Goal: Task Accomplishment & Management: Manage account settings

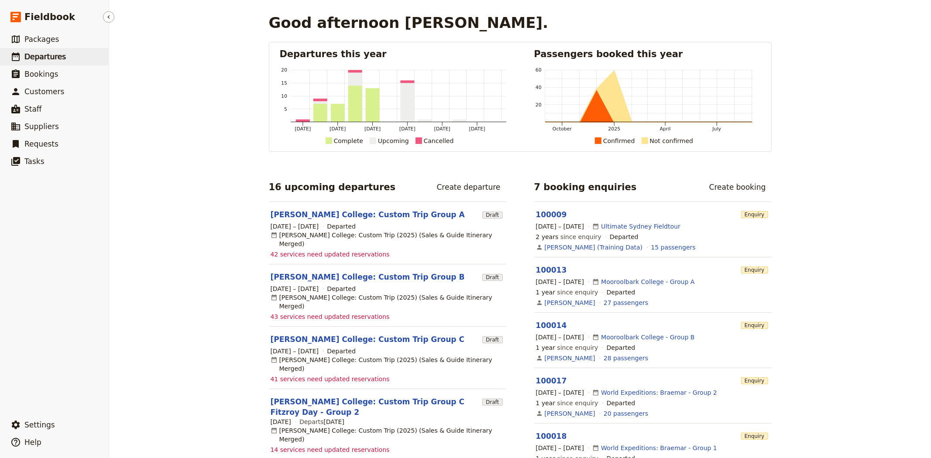
click at [33, 55] on span "Departures" at bounding box center [44, 56] width 41 height 9
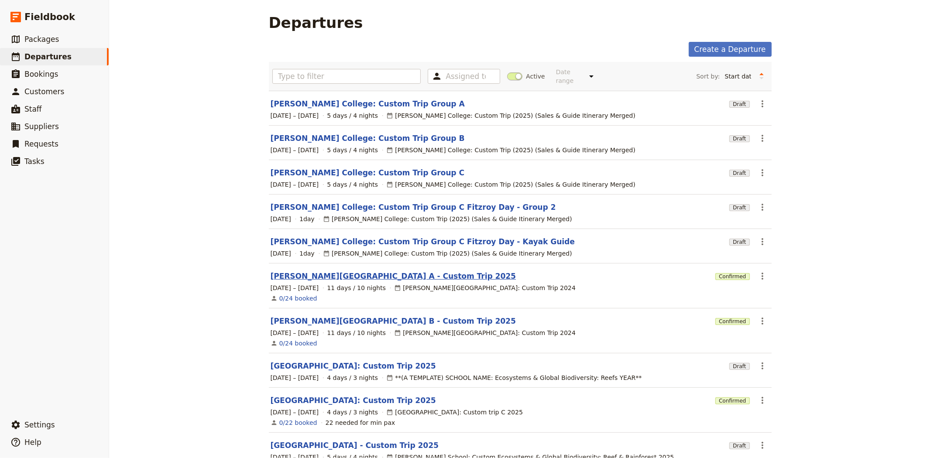
click at [359, 271] on link "[PERSON_NAME][GEOGRAPHIC_DATA] A - Custom Trip 2025" at bounding box center [394, 276] width 246 height 10
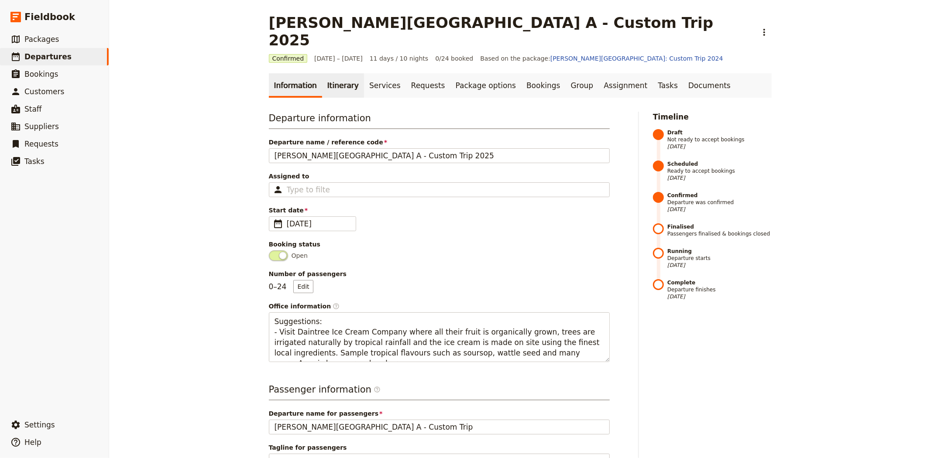
click at [325, 73] on link "Itinerary" at bounding box center [343, 85] width 42 height 24
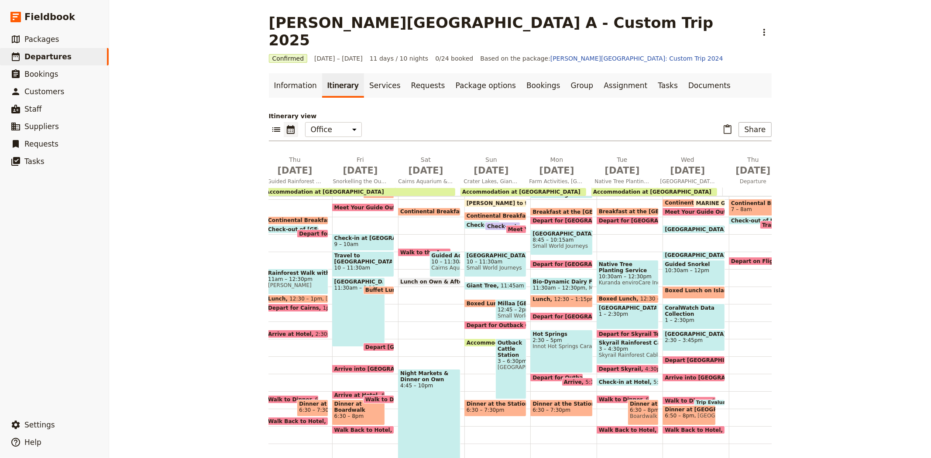
scroll to position [0, 230]
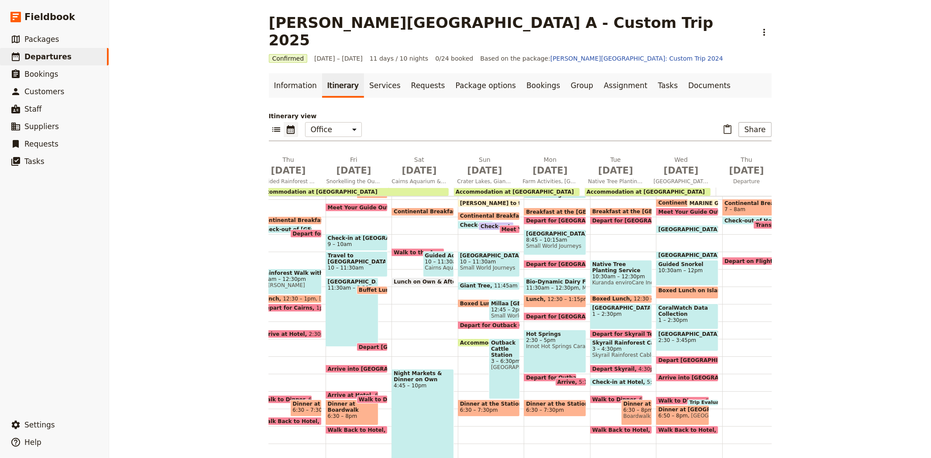
click at [597, 280] on span "Kuranda enviroCare Inc" at bounding box center [621, 283] width 58 height 6
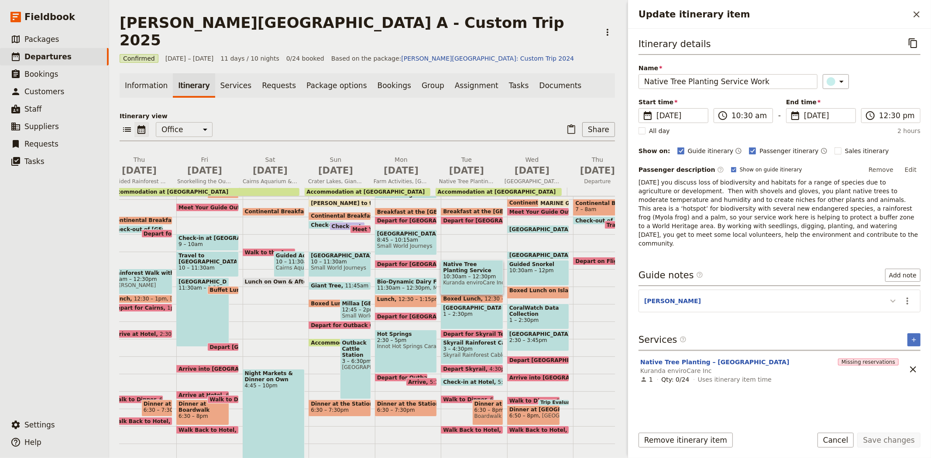
click at [898, 296] on icon "Update itinerary item" at bounding box center [893, 301] width 10 height 10
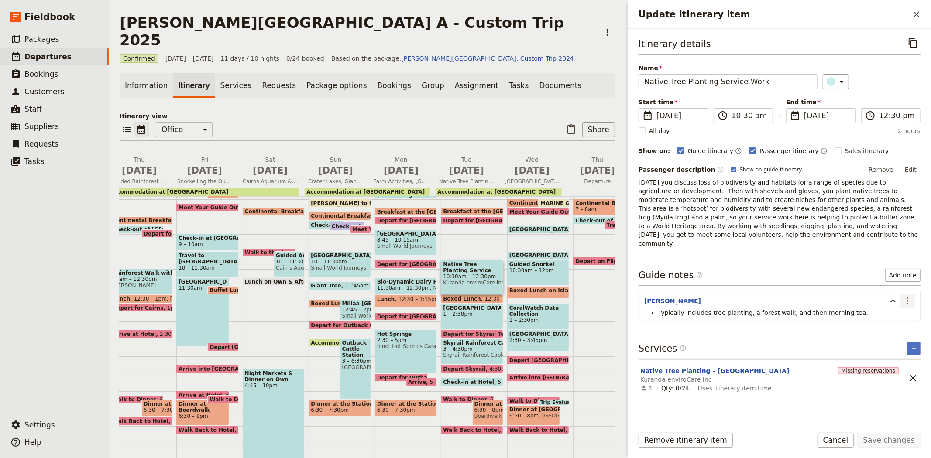
click at [908, 296] on icon "Actions" at bounding box center [907, 301] width 10 height 10
click at [873, 315] on button "Edit note" at bounding box center [888, 312] width 51 height 12
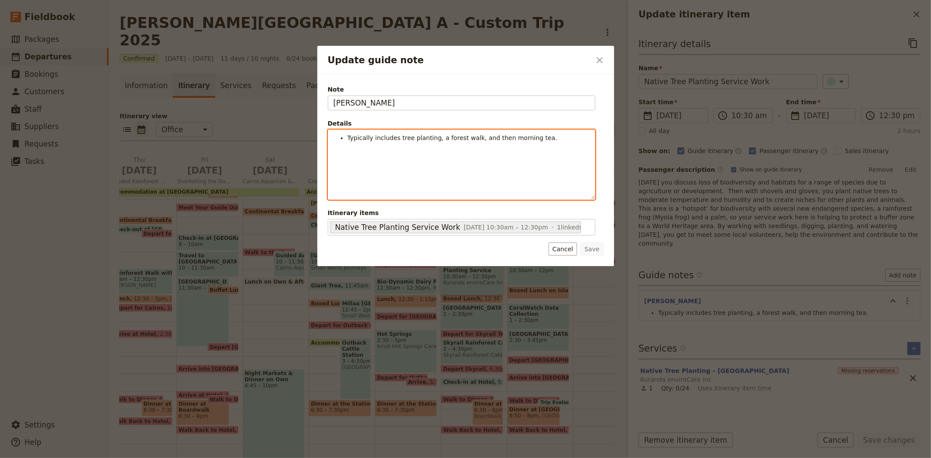
click at [537, 138] on li "Typically includes tree planting, a forest walk, and then morning tea." at bounding box center [468, 138] width 242 height 9
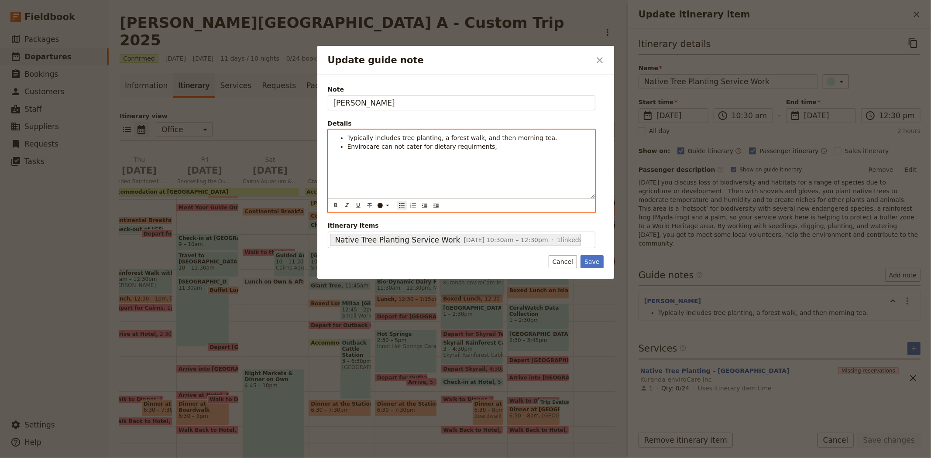
click at [462, 149] on span "Envirocare can not cater for dietary requirments," at bounding box center [422, 146] width 150 height 7
click at [482, 151] on li "Envirocare can not cater for dietary requirements," at bounding box center [468, 146] width 242 height 9
drag, startPoint x: 488, startPoint y: 149, endPoint x: 341, endPoint y: 149, distance: 146.2
click at [347, 149] on li "Envirocare can not cater for dietary requirements!" at bounding box center [468, 146] width 242 height 9
copy strong "Envirocare can not cater for dietary requirements!"
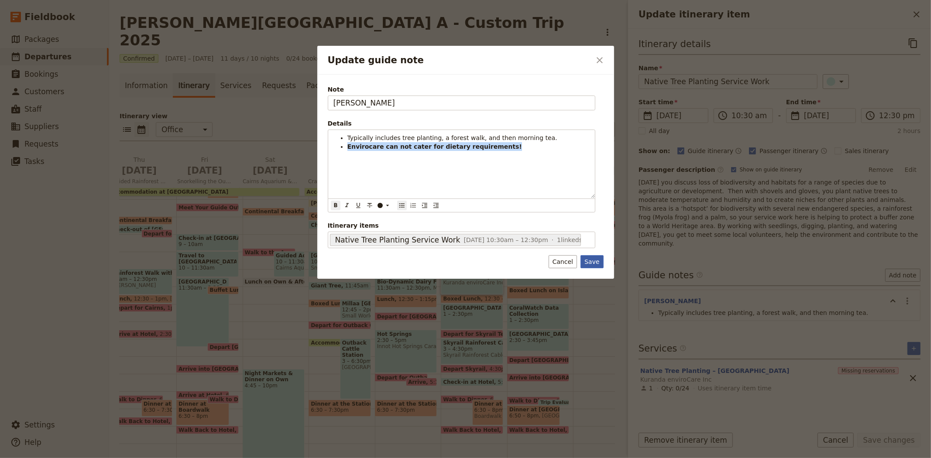
click at [593, 266] on button "Save" at bounding box center [592, 261] width 23 height 13
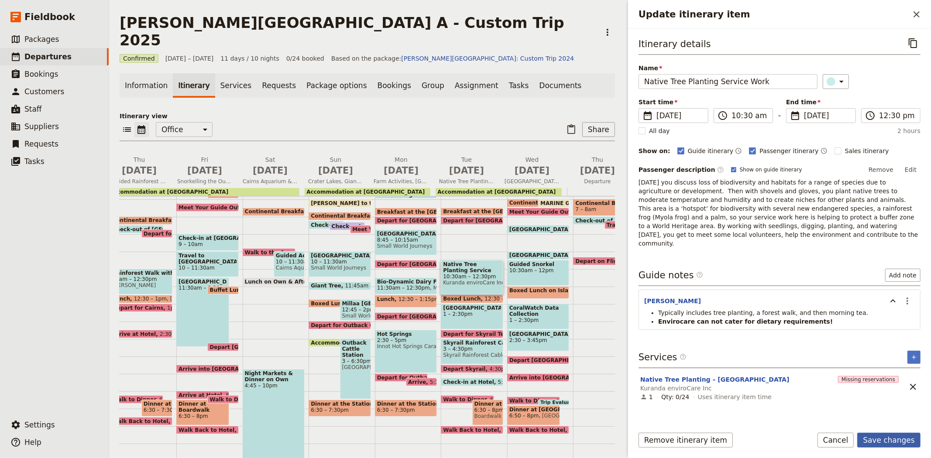
click at [893, 440] on button "Save changes" at bounding box center [888, 440] width 63 height 15
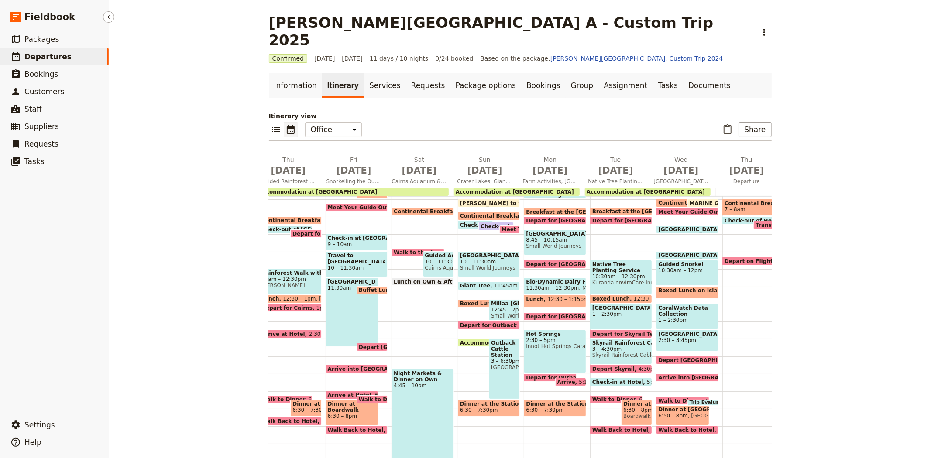
click at [72, 57] on link "​ Departures" at bounding box center [54, 56] width 109 height 17
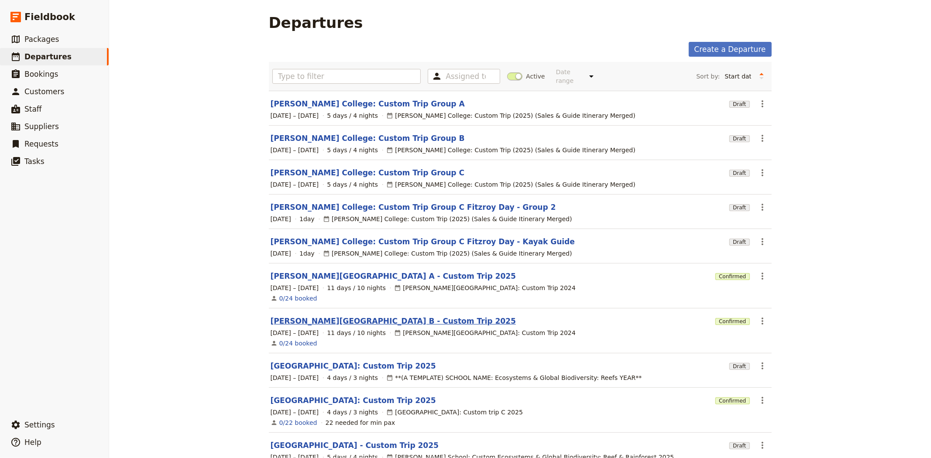
click at [322, 316] on link "[PERSON_NAME][GEOGRAPHIC_DATA] B - Custom Trip 2025" at bounding box center [393, 321] width 245 height 10
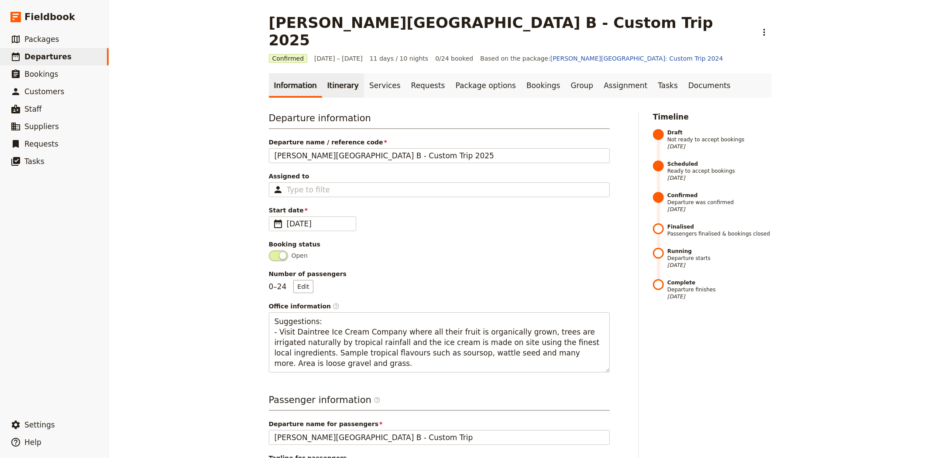
click at [332, 73] on link "Itinerary" at bounding box center [343, 85] width 42 height 24
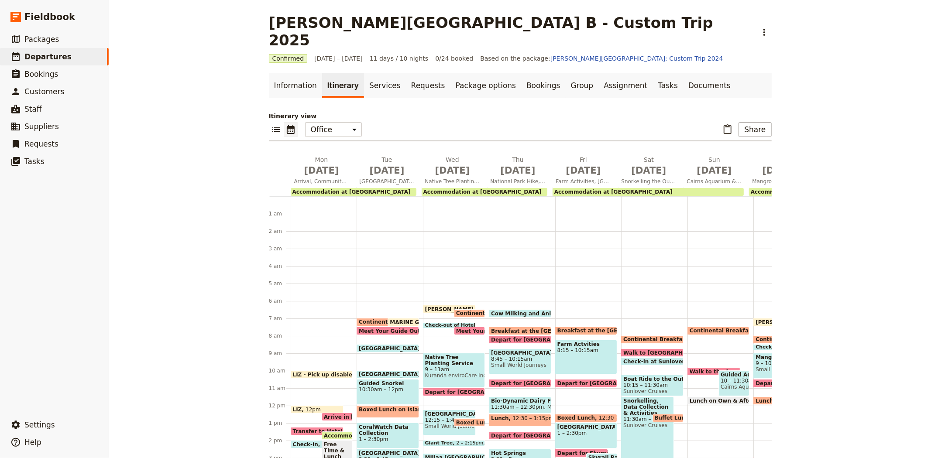
scroll to position [100, 0]
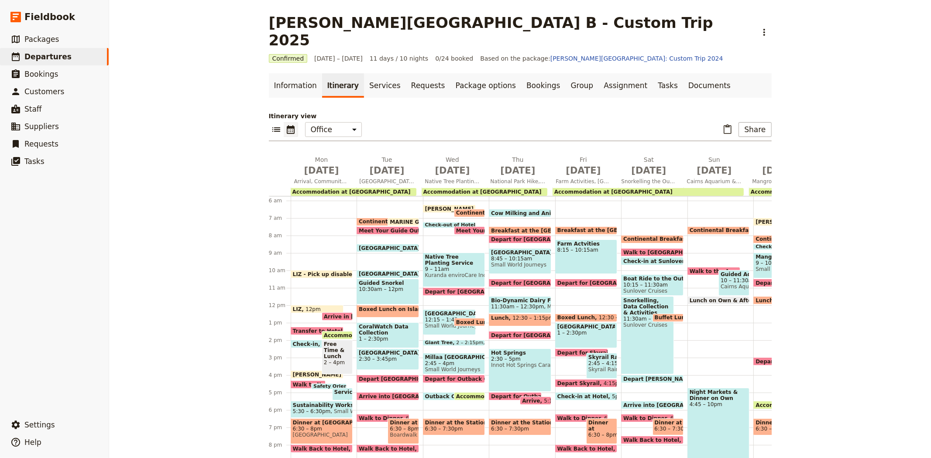
click at [470, 254] on span "Native Tree Planting Service Work" at bounding box center [454, 260] width 58 height 12
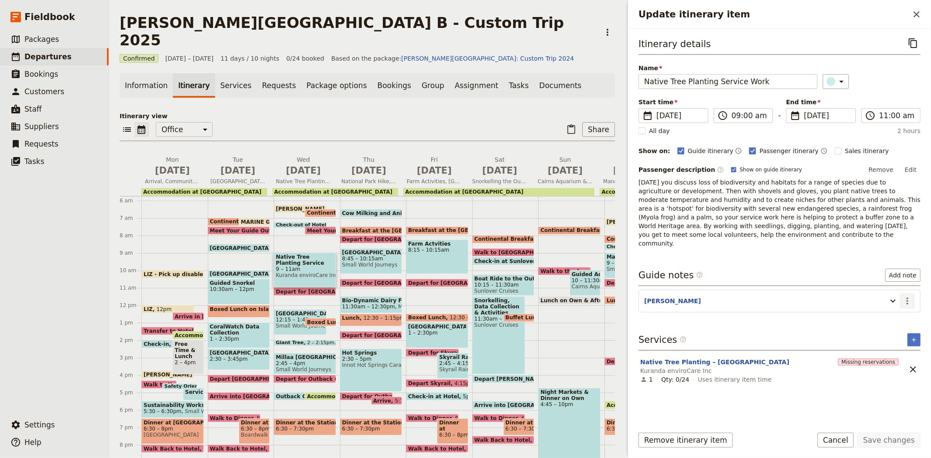
click at [912, 296] on icon "Actions" at bounding box center [907, 301] width 10 height 10
click at [892, 314] on span "Edit note" at bounding box center [882, 311] width 27 height 9
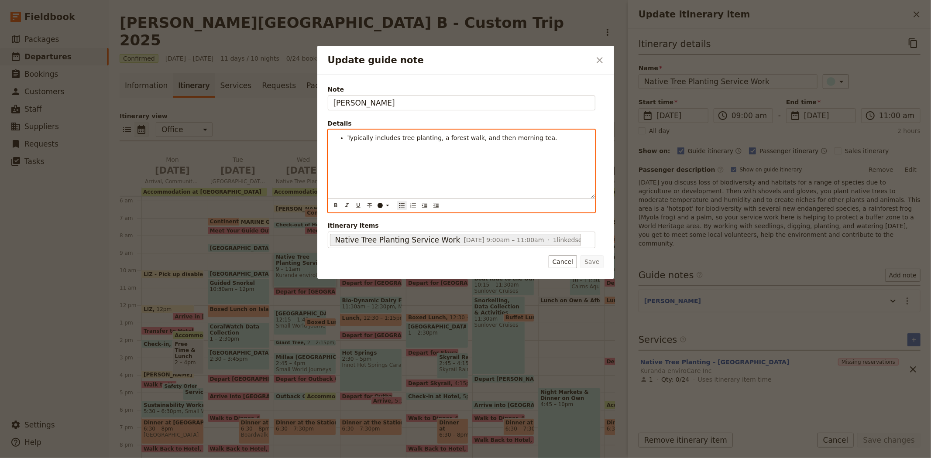
click at [561, 141] on li "Typically includes tree planting, a forest walk, and then morning tea." at bounding box center [468, 138] width 242 height 9
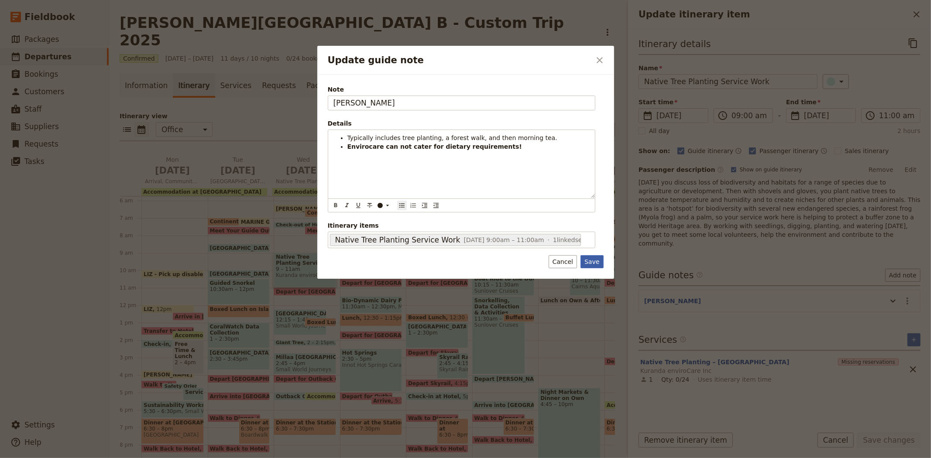
click at [595, 266] on button "Save" at bounding box center [592, 261] width 23 height 13
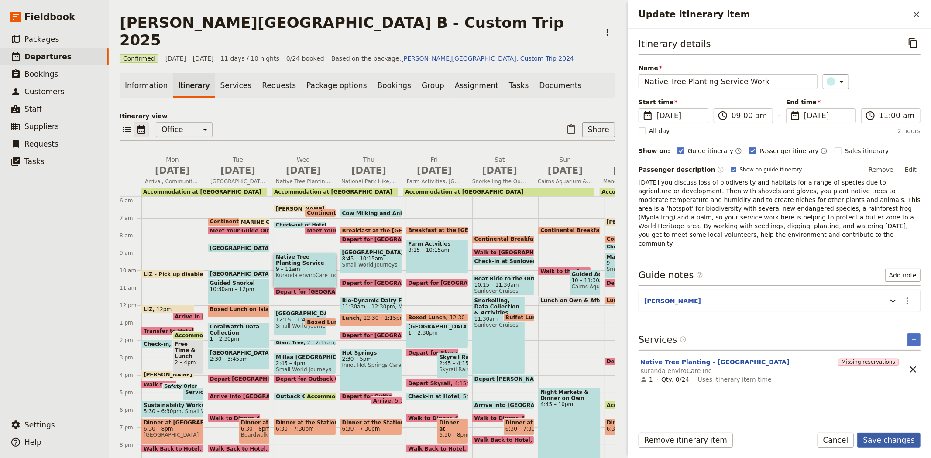
click at [893, 441] on button "Save changes" at bounding box center [888, 440] width 63 height 15
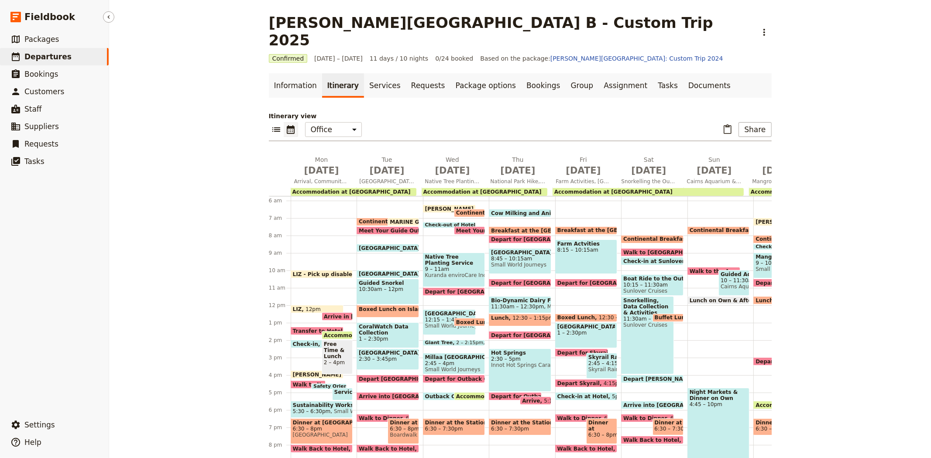
click at [73, 55] on link "​ Departures" at bounding box center [54, 56] width 109 height 17
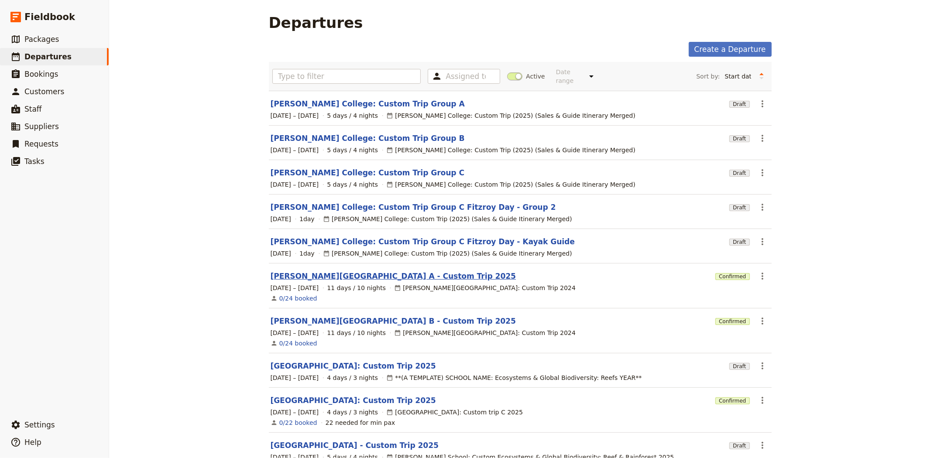
click at [333, 271] on link "[PERSON_NAME][GEOGRAPHIC_DATA] A - Custom Trip 2025" at bounding box center [394, 276] width 246 height 10
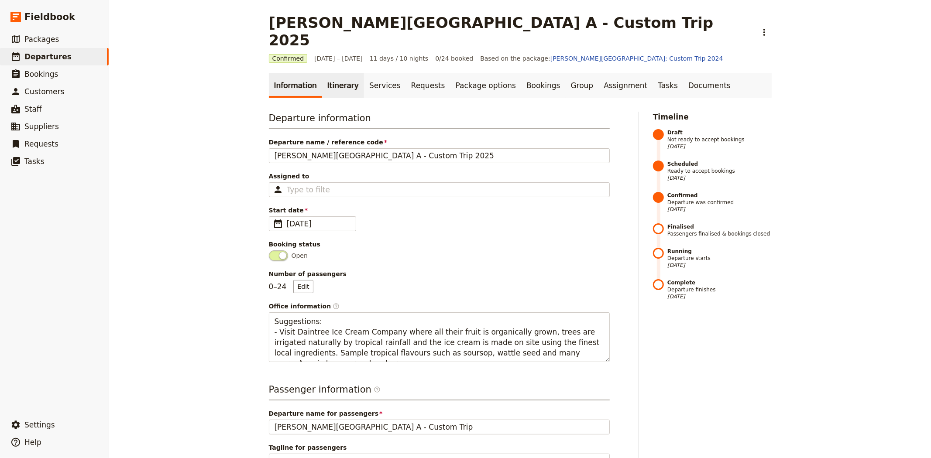
click at [337, 73] on link "Itinerary" at bounding box center [343, 85] width 42 height 24
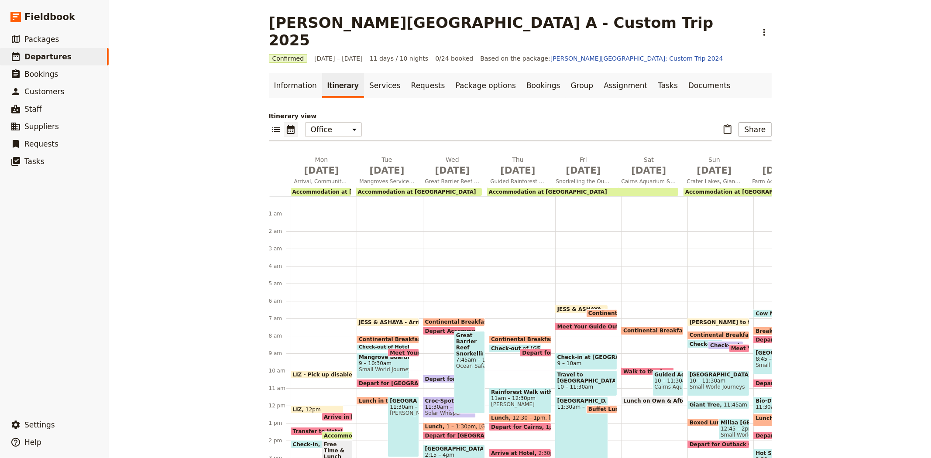
scroll to position [100, 0]
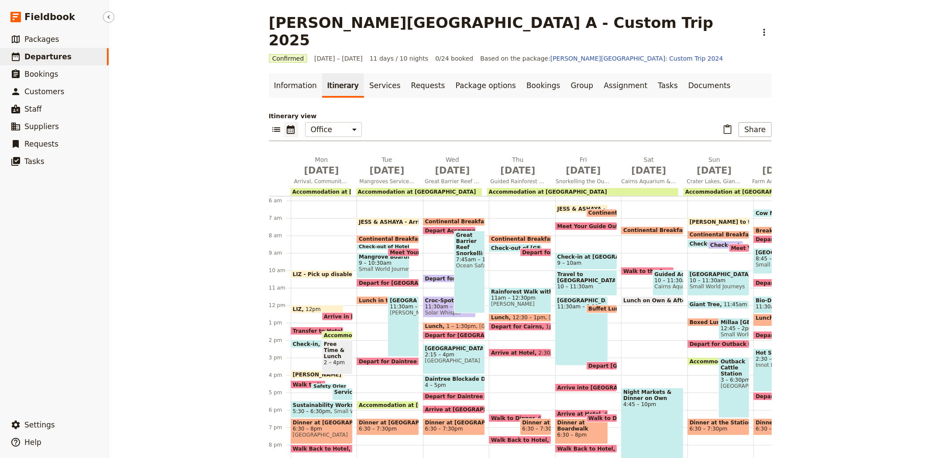
click at [69, 60] on link "​ Departures" at bounding box center [54, 56] width 109 height 17
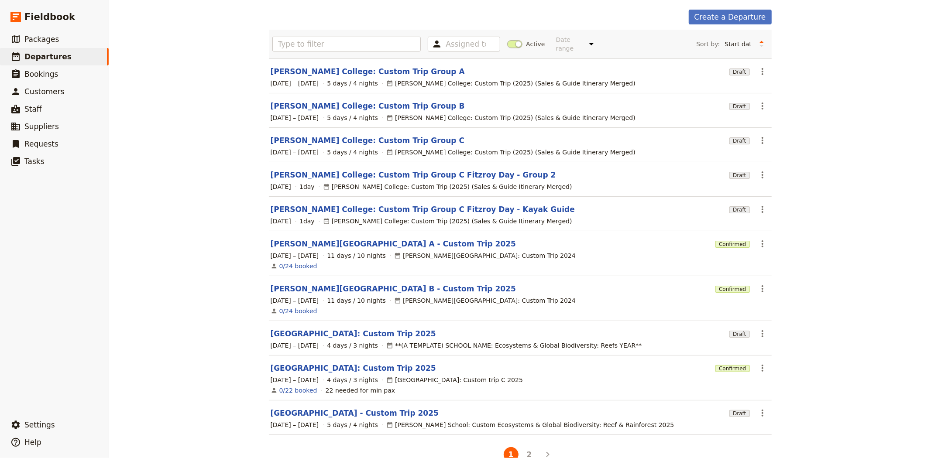
scroll to position [46, 0]
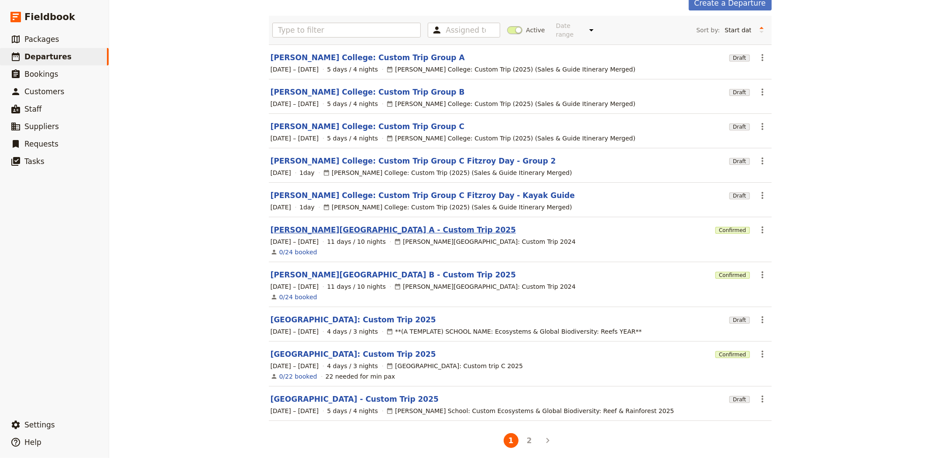
click at [293, 225] on link "[PERSON_NAME][GEOGRAPHIC_DATA] A - Custom Trip 2025" at bounding box center [394, 230] width 246 height 10
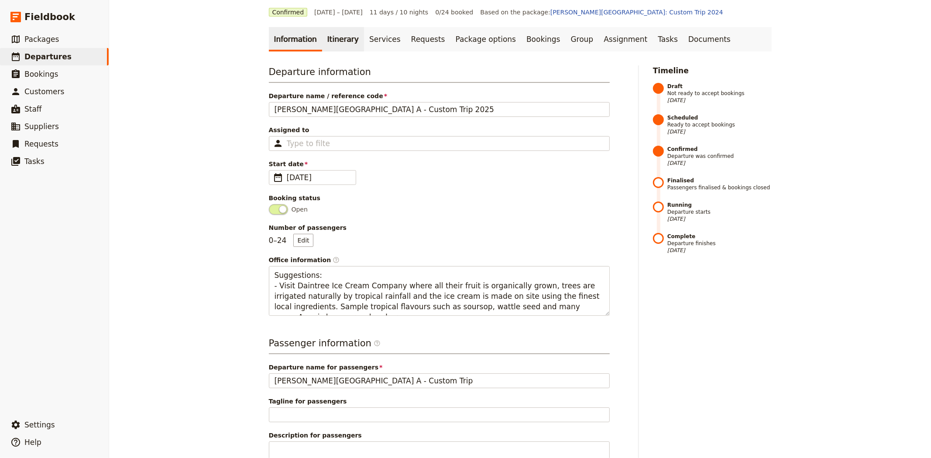
click at [322, 30] on link "Itinerary" at bounding box center [343, 39] width 42 height 24
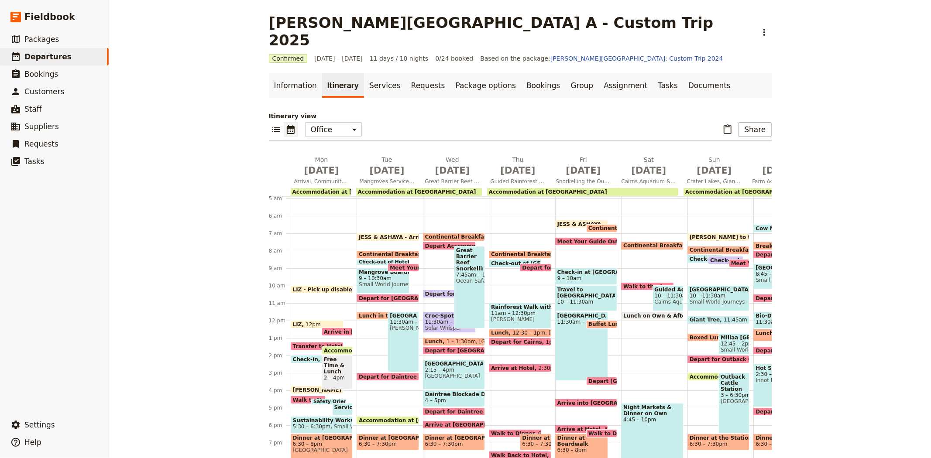
scroll to position [100, 0]
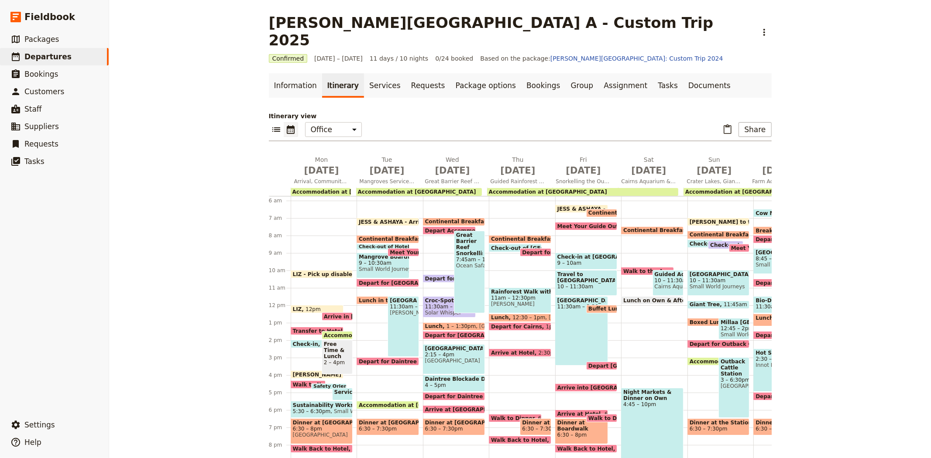
drag, startPoint x: 374, startPoint y: 201, endPoint x: 429, endPoint y: 213, distance: 57.1
click at [374, 219] on span "JESS & ASHAYA - Arrive to office" at bounding box center [408, 222] width 98 height 6
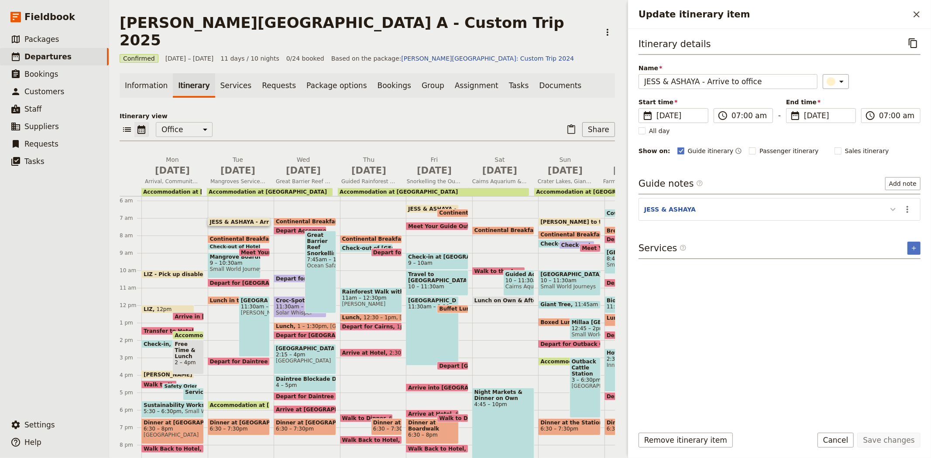
click at [894, 204] on icon "Update itinerary item" at bounding box center [893, 209] width 10 height 10
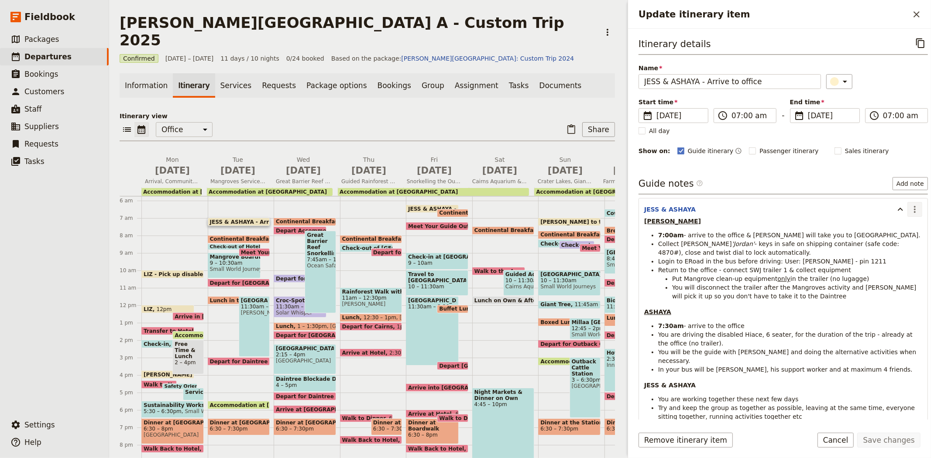
click at [910, 207] on icon "Actions" at bounding box center [915, 209] width 10 height 10
click at [903, 225] on span "Edit note" at bounding box center [889, 228] width 41 height 9
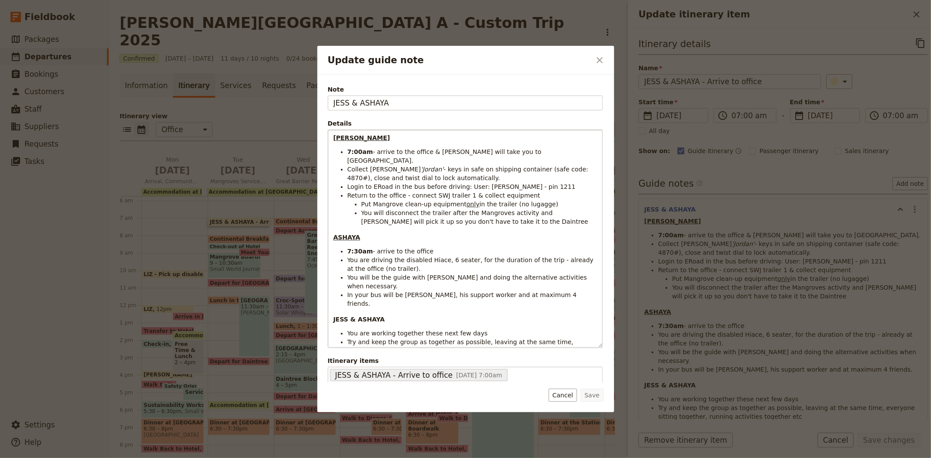
drag, startPoint x: 591, startPoint y: 197, endPoint x: 578, endPoint y: 346, distance: 149.0
click at [578, 346] on div "[PERSON_NAME] 7:00am - arrive to the office & [PERSON_NAME] will take you to Bu…" at bounding box center [465, 238] width 274 height 217
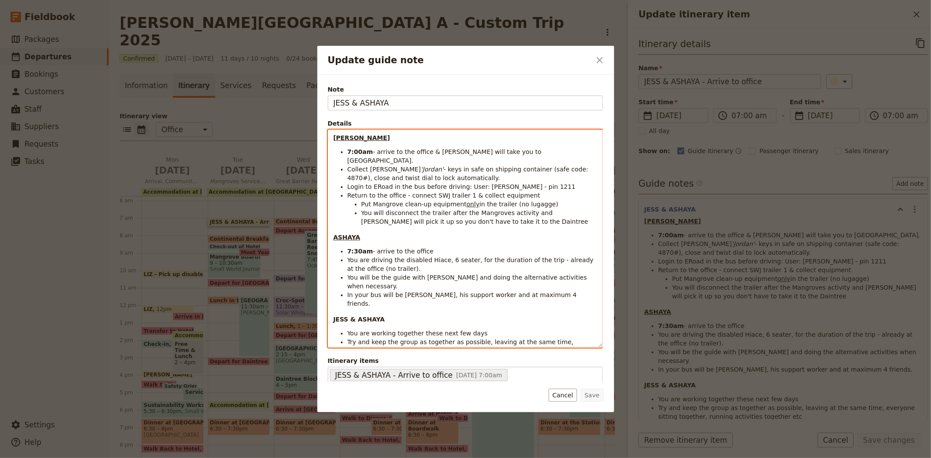
click at [396, 259] on li "You are driving the disabled Hiace, 6 seater, for the duration of the trip - al…" at bounding box center [472, 264] width 250 height 17
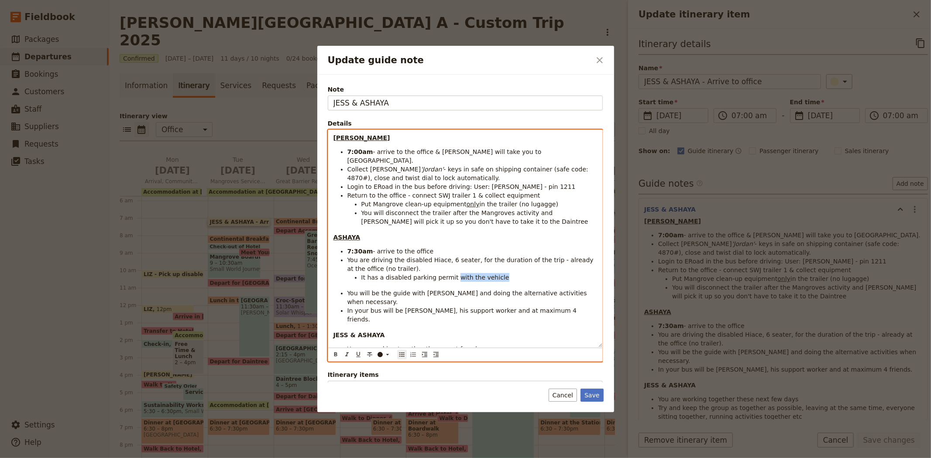
drag, startPoint x: 450, startPoint y: 268, endPoint x: 492, endPoint y: 269, distance: 42.4
click at [492, 273] on li "It has a disabled parking permit with the vehicle" at bounding box center [479, 277] width 236 height 9
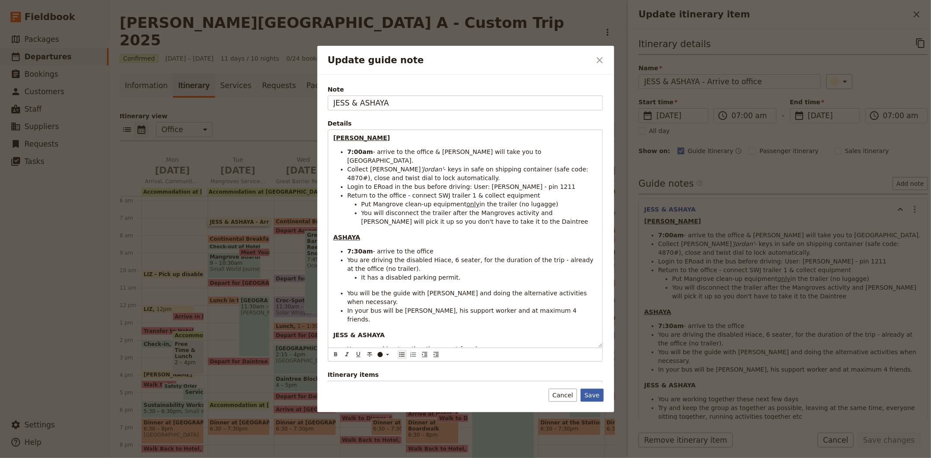
click at [597, 395] on button "Save" at bounding box center [592, 395] width 23 height 13
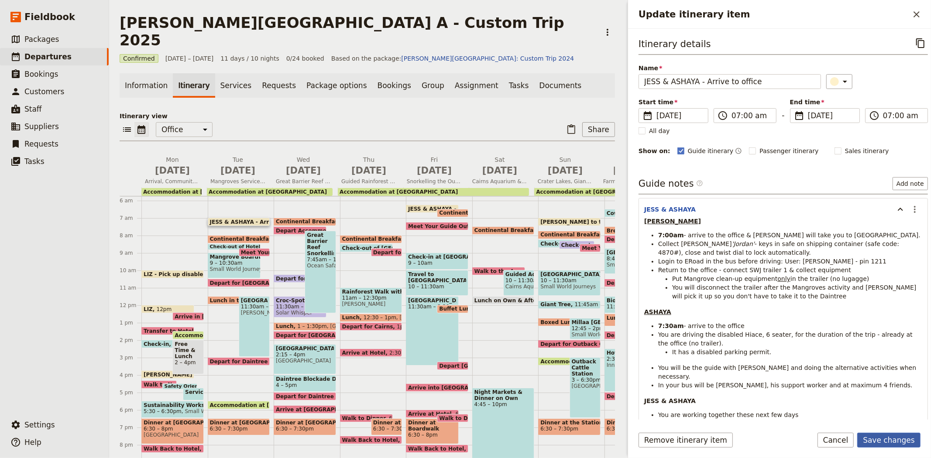
click at [888, 434] on button "Save changes" at bounding box center [888, 440] width 63 height 15
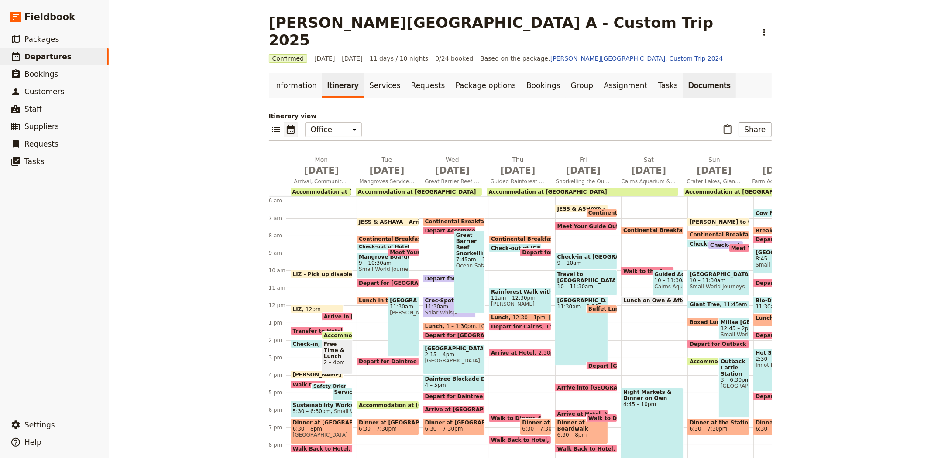
click at [683, 73] on link "Documents" at bounding box center [709, 85] width 53 height 24
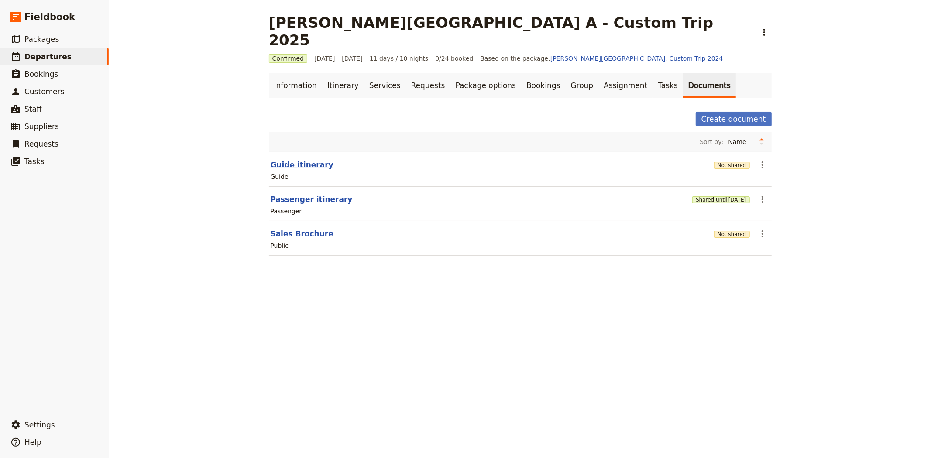
click at [306, 160] on button "Guide itinerary" at bounding box center [302, 165] width 63 height 10
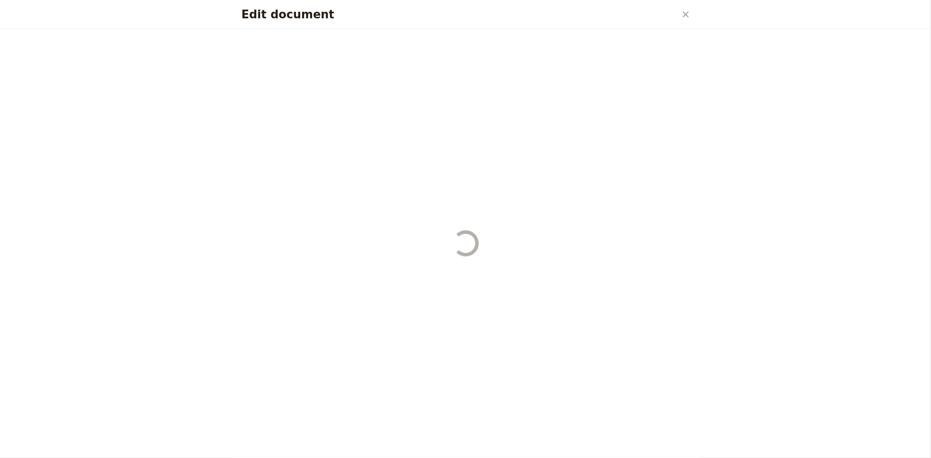
select select "STAFF"
select select "RUN_SHEET"
select select "DEFAULT"
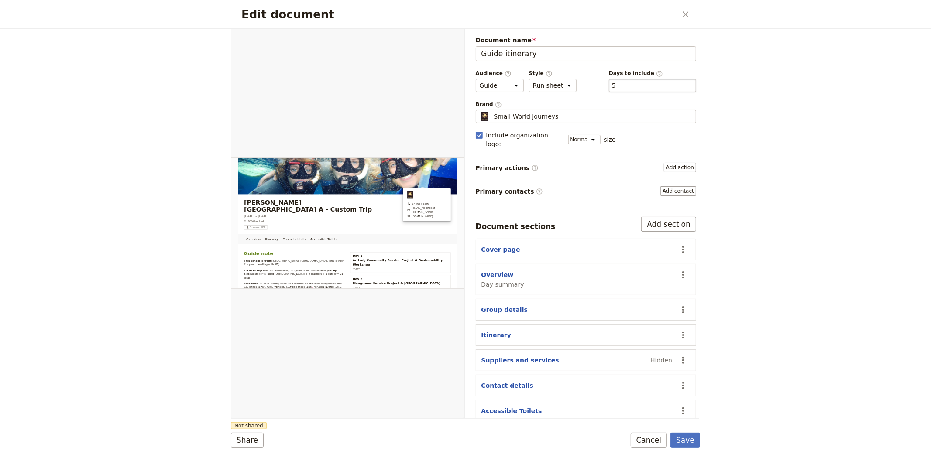
click at [621, 89] on div "​ 5 5" at bounding box center [652, 85] width 87 height 13
click at [616, 89] on button "​ 5" at bounding box center [614, 85] width 4 height 9
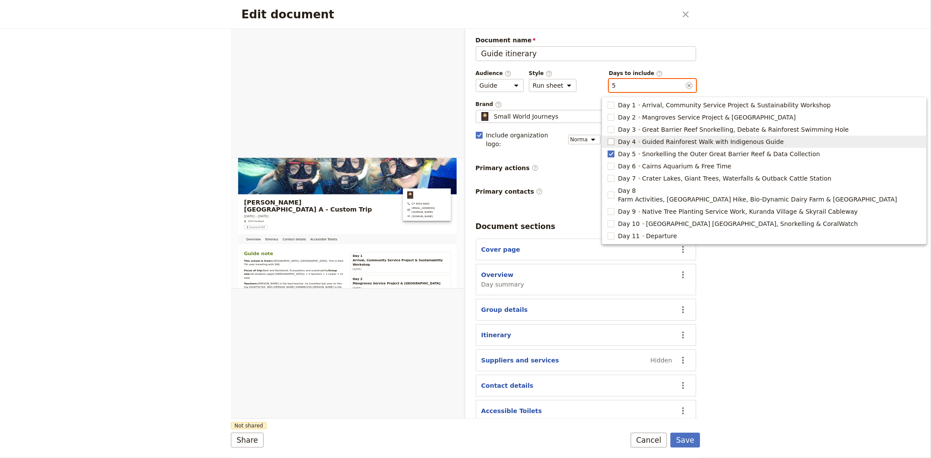
click at [611, 142] on rect "button" at bounding box center [611, 141] width 7 height 7
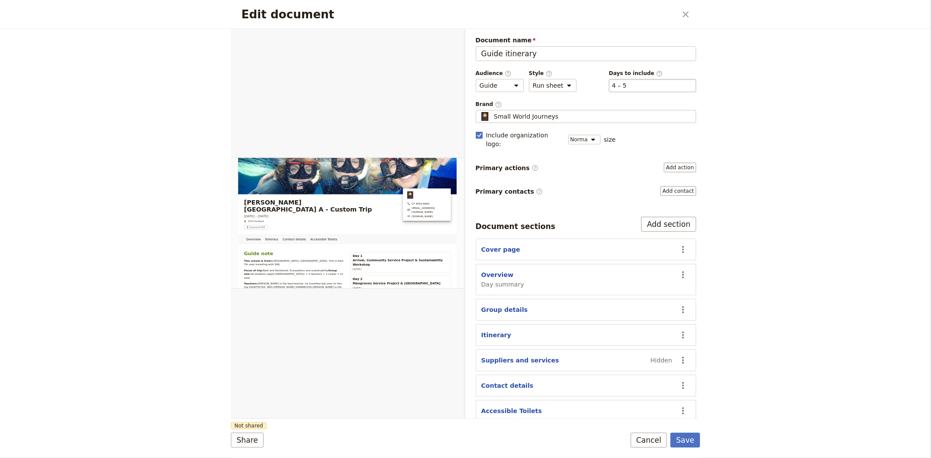
click at [632, 85] on div "​ 4 – 5 4, 5" at bounding box center [652, 85] width 87 height 13
click at [627, 85] on button "​ 4 – 5" at bounding box center [619, 85] width 15 height 9
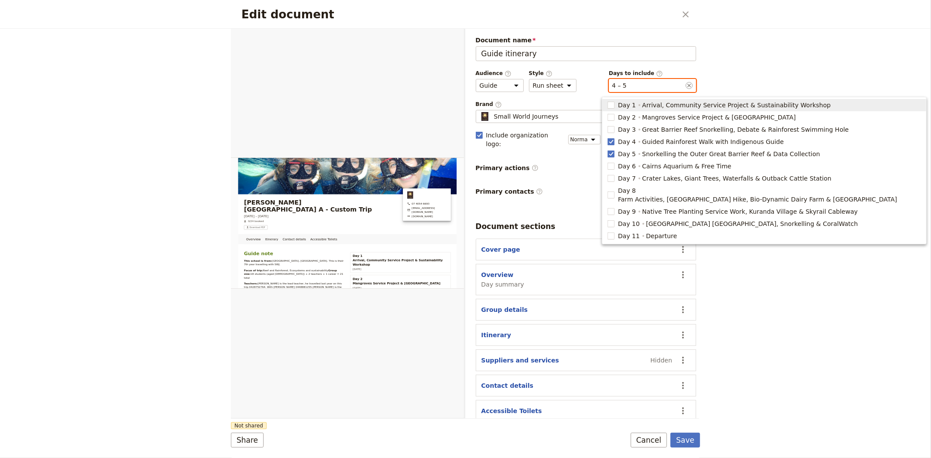
click at [611, 105] on rect "button" at bounding box center [611, 105] width 7 height 7
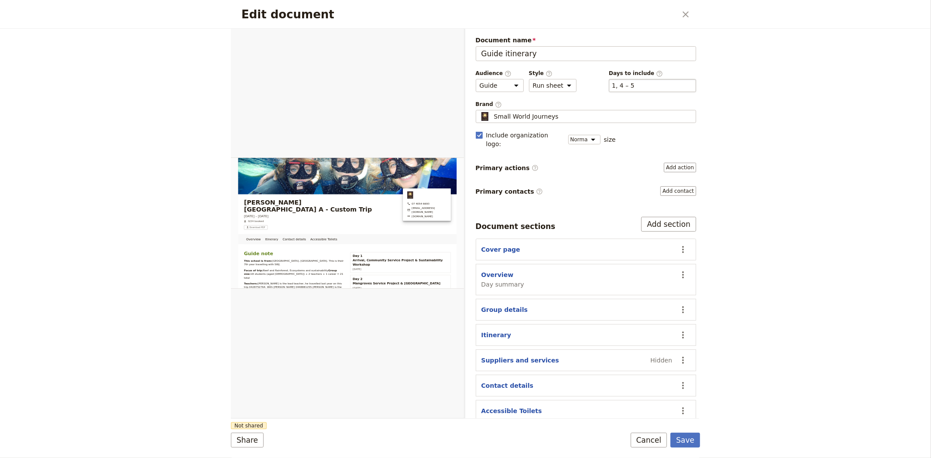
click at [621, 90] on div "​ 1, 4 – 5 1, 4, 5" at bounding box center [652, 85] width 87 height 13
click at [621, 90] on button "​ 1, 4 – 5" at bounding box center [623, 85] width 23 height 9
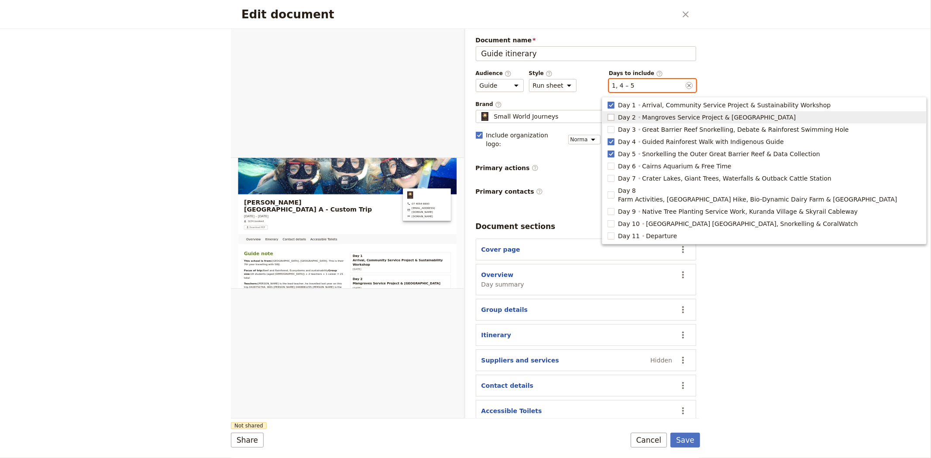
click at [614, 115] on rect "button" at bounding box center [611, 117] width 7 height 7
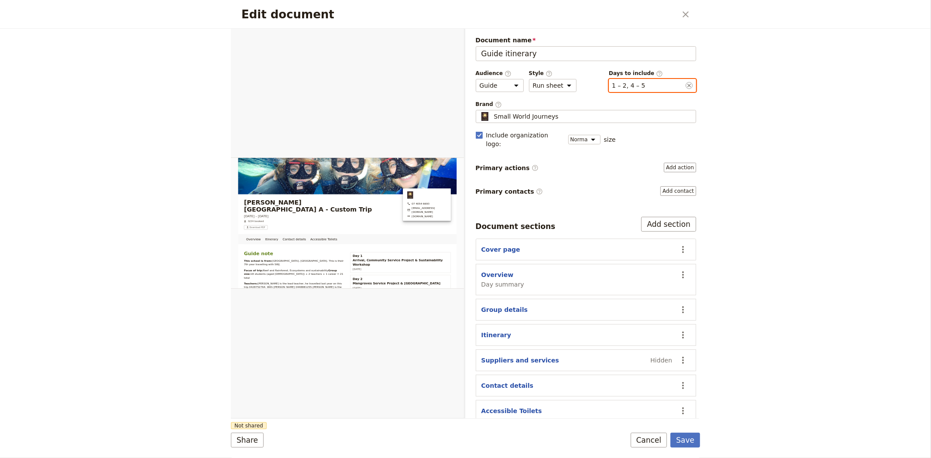
click at [614, 86] on button "​ 1 – 2, 4 – 5" at bounding box center [628, 85] width 33 height 9
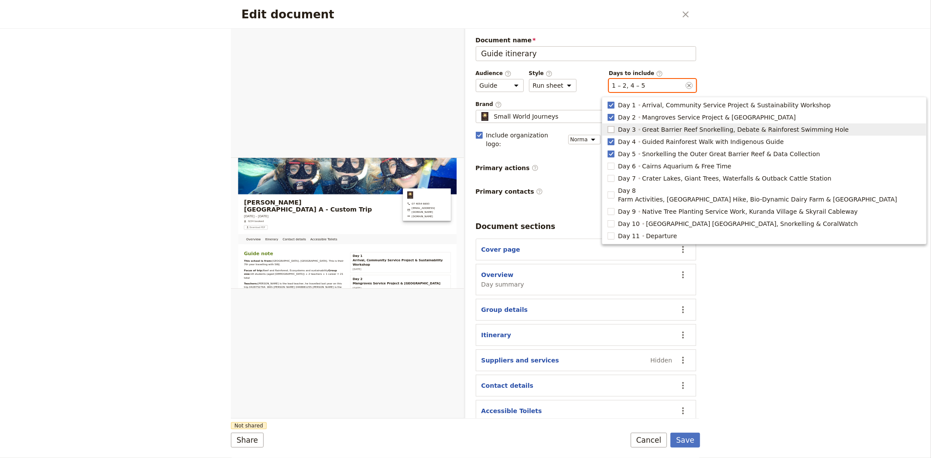
click at [613, 127] on rect "button" at bounding box center [611, 129] width 7 height 7
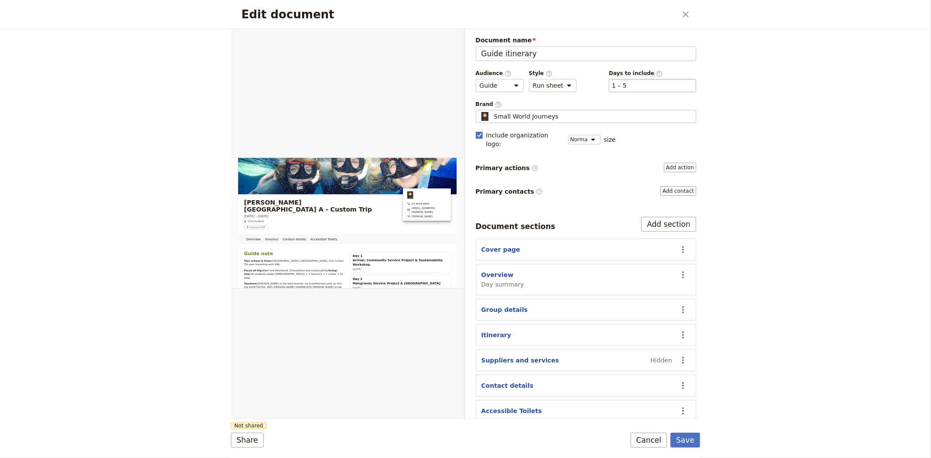
click at [620, 85] on div "​ 1 – 5 1, 2, 3, 4, 5" at bounding box center [652, 85] width 87 height 13
click at [620, 85] on button "​ 1 – 5" at bounding box center [619, 85] width 15 height 9
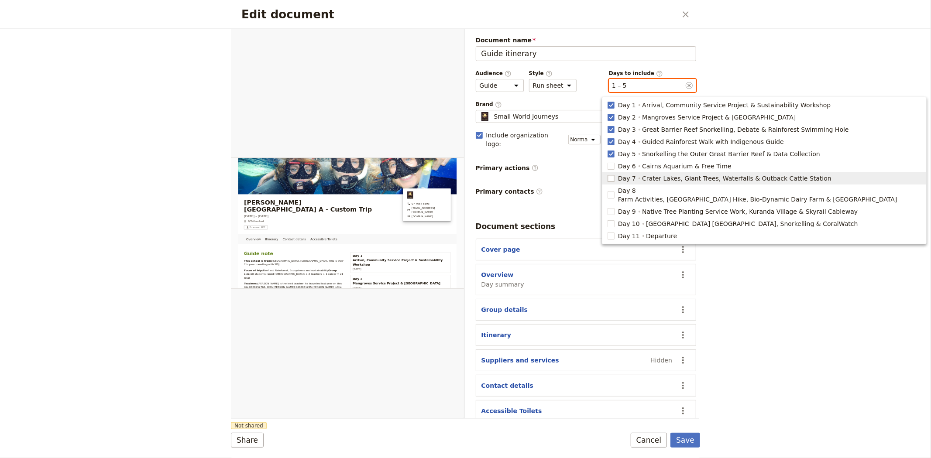
click at [612, 178] on rect "button" at bounding box center [611, 178] width 7 height 7
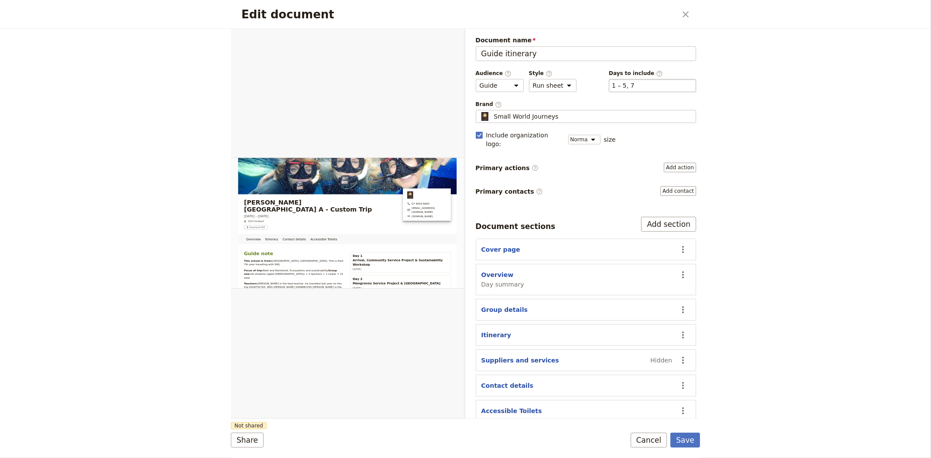
click at [625, 88] on div "​ 1 – 5, 7 1, 2, 3, 4, 5, 7" at bounding box center [652, 85] width 87 height 13
click at [625, 88] on button "​ 1 – 5, 7" at bounding box center [623, 85] width 23 height 9
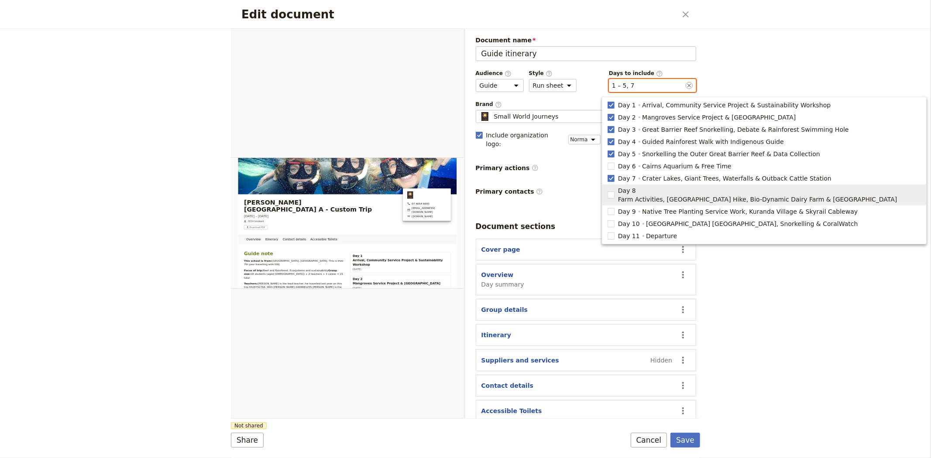
click at [629, 193] on span "Day 8" at bounding box center [627, 190] width 18 height 9
type input "1, 2, 3, 4, 5, 7, 8"
checkbox input "true"
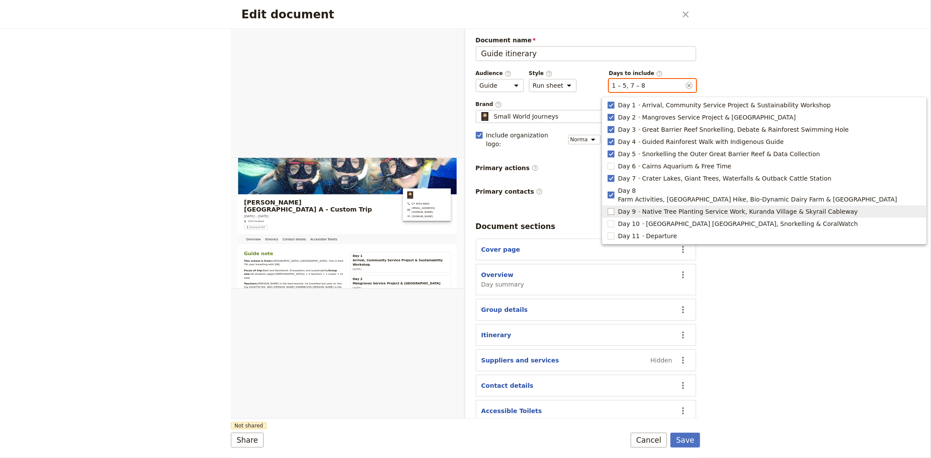
click at [613, 208] on rect "button" at bounding box center [611, 211] width 7 height 7
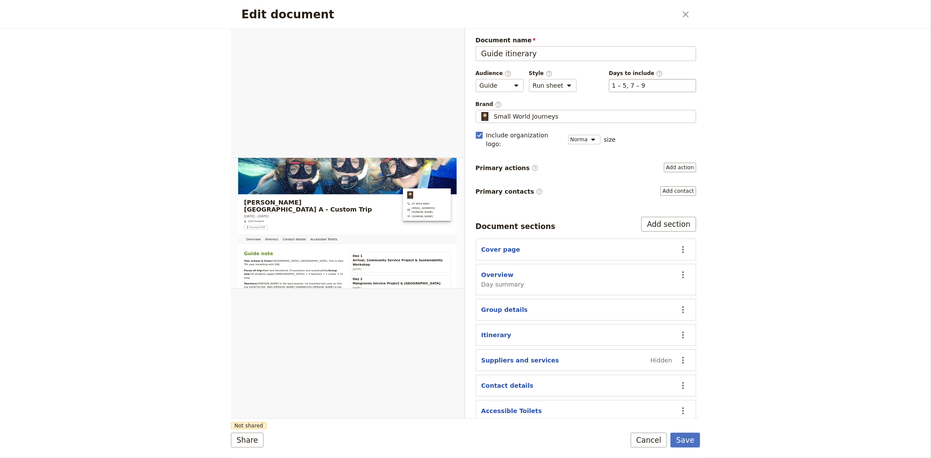
click at [639, 79] on div "​ 1 – 5, 7 – 9 1, 2, 3, 4, 5, 7, 8, 9" at bounding box center [652, 85] width 87 height 13
click at [639, 81] on button "​ 1 – 5, 7 – 9" at bounding box center [628, 85] width 33 height 9
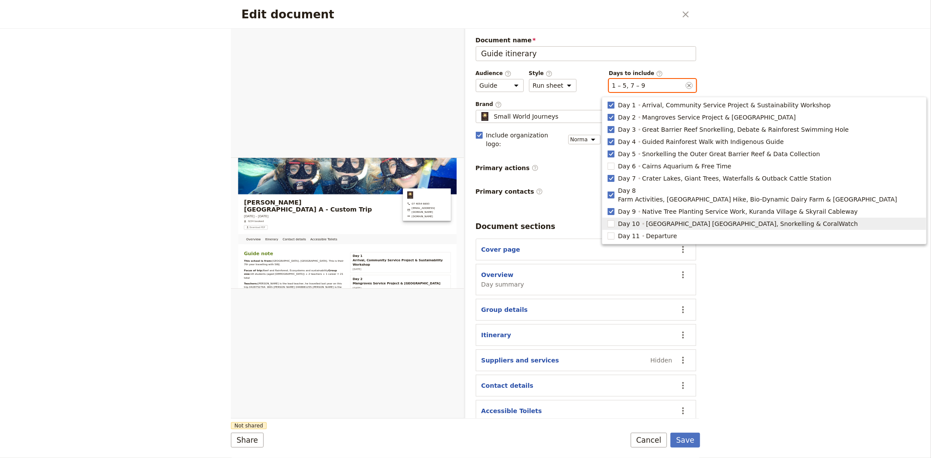
click at [646, 220] on span "[GEOGRAPHIC_DATA] [GEOGRAPHIC_DATA], Snorkelling & CoralWatch" at bounding box center [752, 224] width 212 height 9
type input "1, 2, 3, 4, 5, 7, 8, 9, 10"
checkbox input "true"
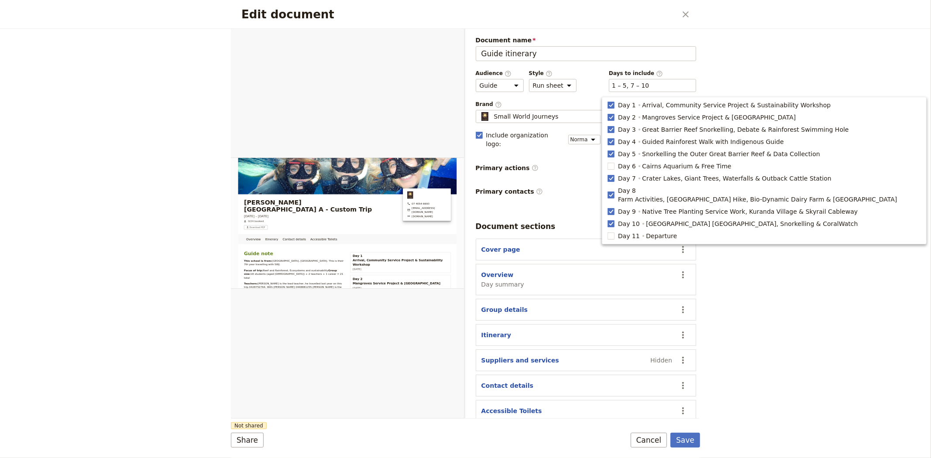
click at [747, 265] on div "Edit document ​ Overview Itinerary Contact details Accessible Toilets Web PDF ​…" at bounding box center [465, 229] width 931 height 458
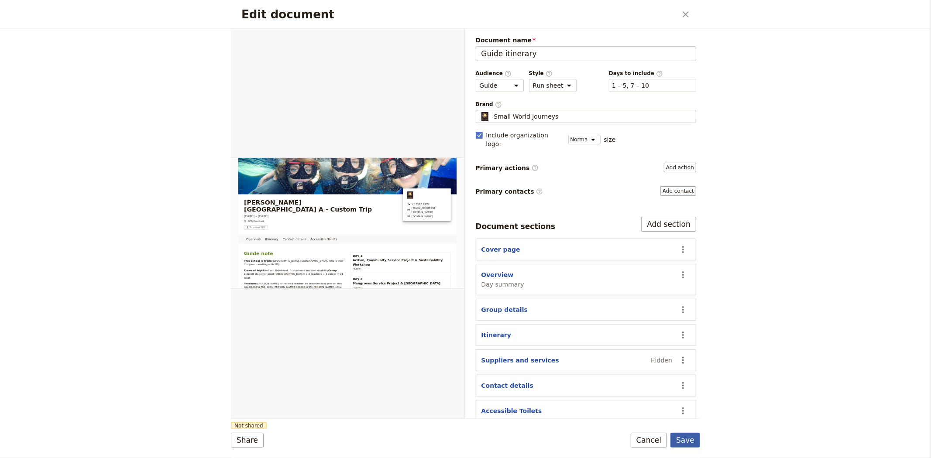
click at [684, 438] on button "Save" at bounding box center [685, 440] width 30 height 15
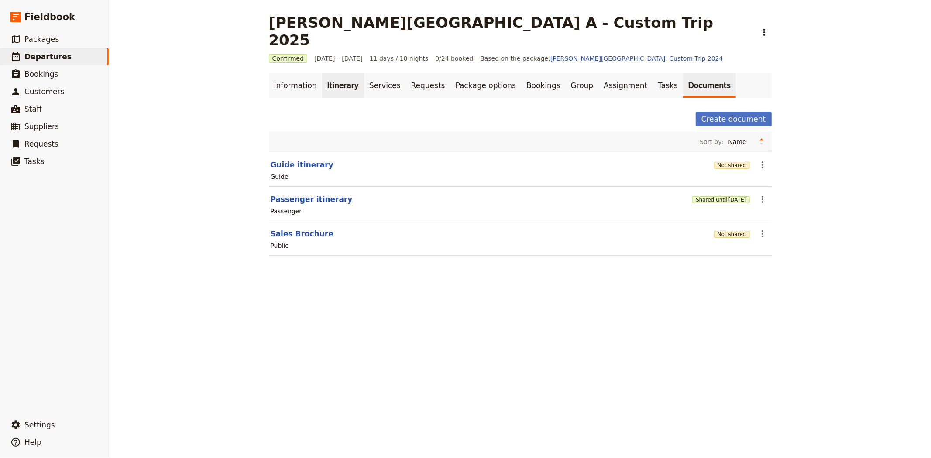
click at [330, 73] on link "Itinerary" at bounding box center [343, 85] width 42 height 24
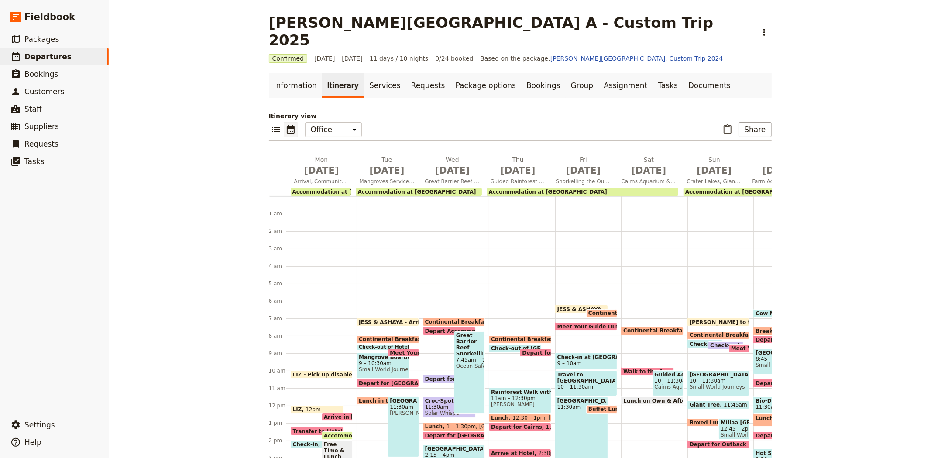
scroll to position [100, 0]
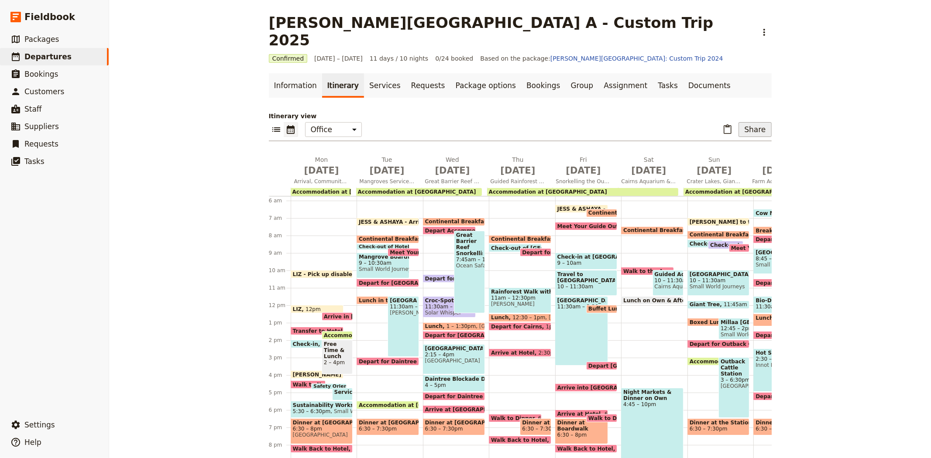
click at [762, 122] on button "Share" at bounding box center [755, 129] width 33 height 15
click at [725, 129] on span "Guide itinerary" at bounding box center [726, 131] width 46 height 9
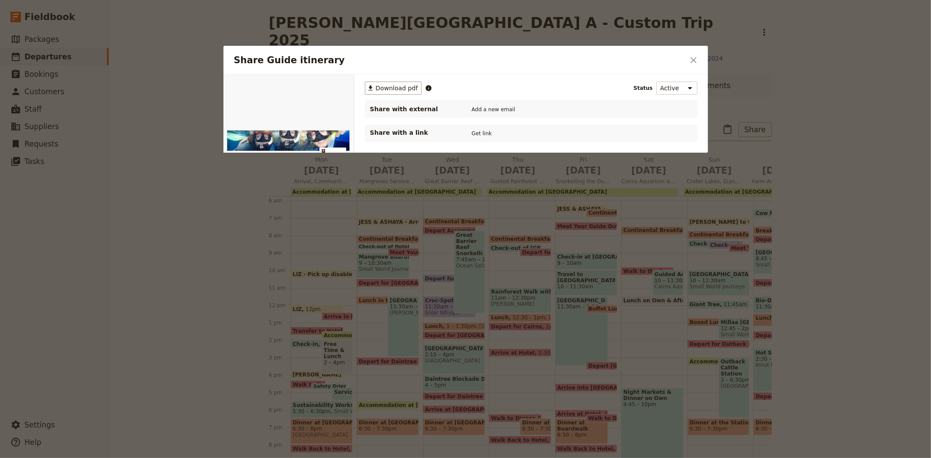
scroll to position [0, 0]
click at [324, 88] on button "PDF" at bounding box center [323, 84] width 19 height 13
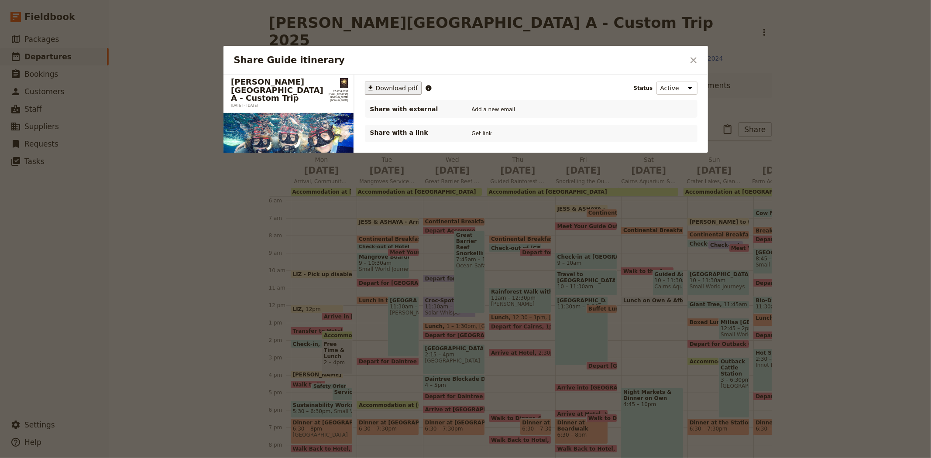
click at [388, 89] on span "Download pdf" at bounding box center [397, 88] width 42 height 9
click at [695, 60] on icon "Close dialog" at bounding box center [693, 60] width 10 height 10
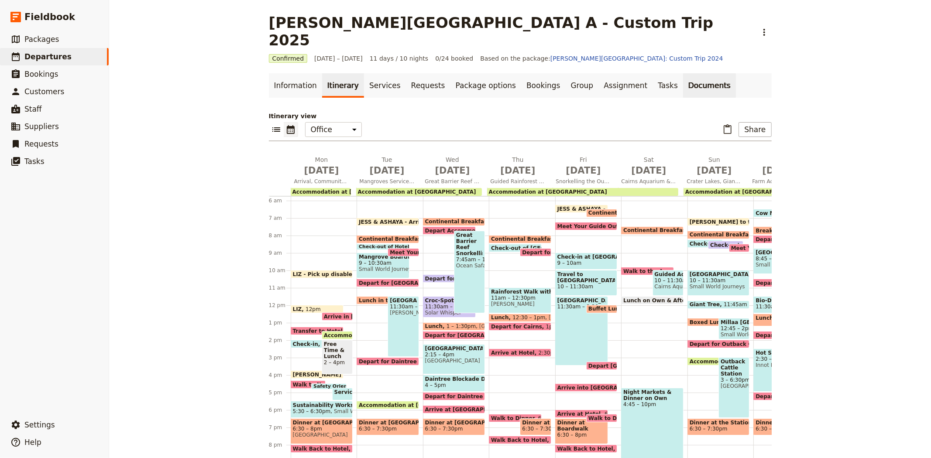
click at [683, 73] on link "Documents" at bounding box center [709, 85] width 53 height 24
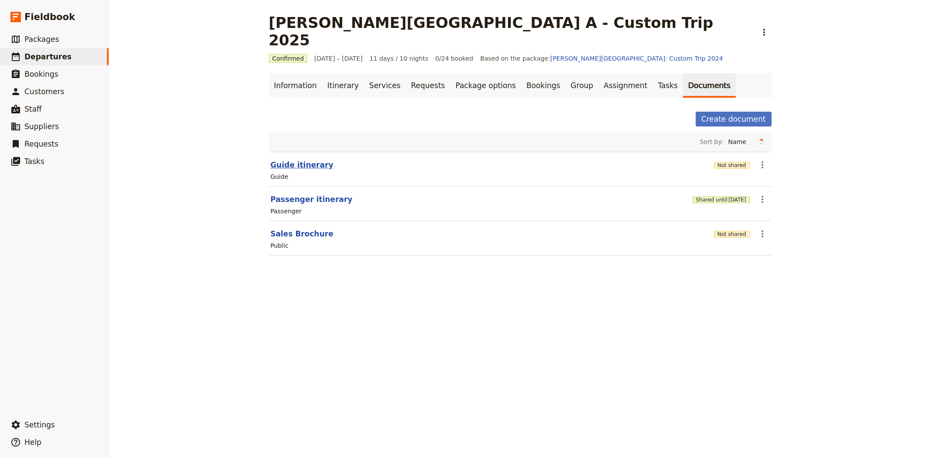
click at [295, 160] on button "Guide itinerary" at bounding box center [302, 165] width 63 height 10
select select "STAFF"
select select "RUN_SHEET"
select select "DEFAULT"
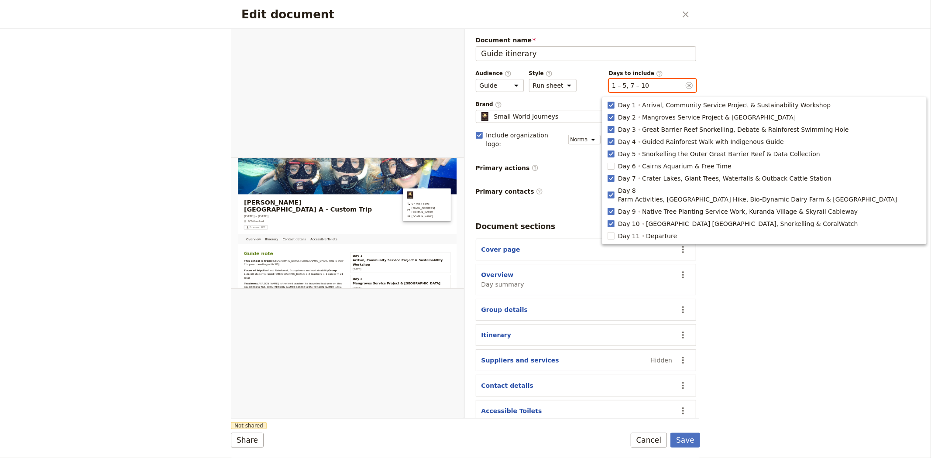
click at [633, 83] on button "​ 1 – 5, 7 – 10" at bounding box center [630, 85] width 37 height 9
click at [673, 109] on span "Arrival, Community Service Project & Sustainability Workshop" at bounding box center [736, 105] width 189 height 9
type input "2, 3, 4, 5, 7, 8, 9, 10"
checkbox input "false"
click at [642, 182] on span "Crater Lakes, Giant Trees, Waterfalls & Outback Cattle Station" at bounding box center [736, 178] width 189 height 9
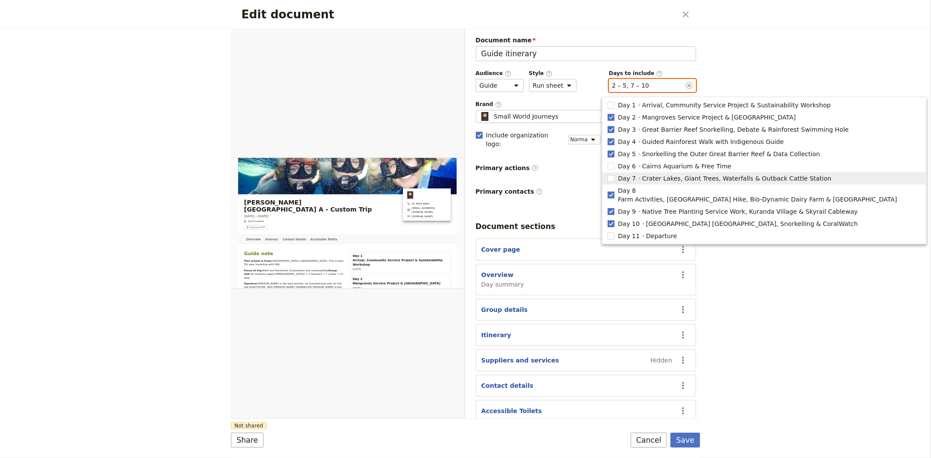
type input "2, 3, 4, 5, 8, 9, 10"
checkbox input "false"
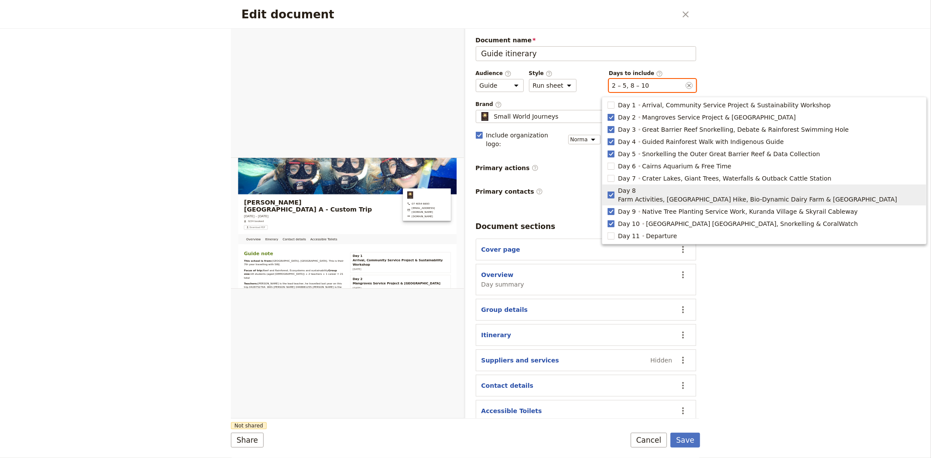
click at [646, 195] on span "Farm Activities, [GEOGRAPHIC_DATA] Hike, Bio-Dynamic Dairy Farm & [GEOGRAPHIC_D…" at bounding box center [757, 199] width 279 height 9
type input "2, 3, 4, 5, 9, 10"
checkbox input "false"
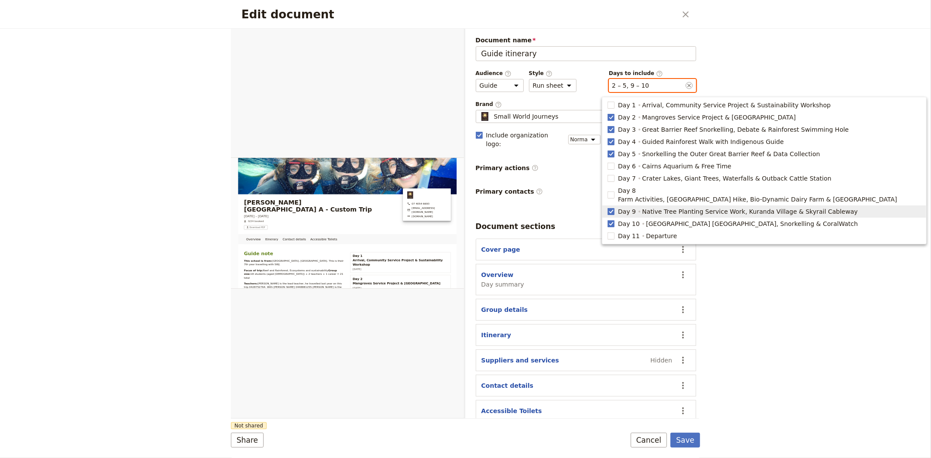
click at [642, 207] on span "Native Tree Planting Service Work, Kuranda Village & Skyrail Cableway" at bounding box center [750, 211] width 216 height 9
type input "2, 3, 4, 5, 10"
checkbox input "false"
click at [646, 220] on span "[GEOGRAPHIC_DATA] [GEOGRAPHIC_DATA], Snorkelling & CoralWatch" at bounding box center [752, 224] width 212 height 9
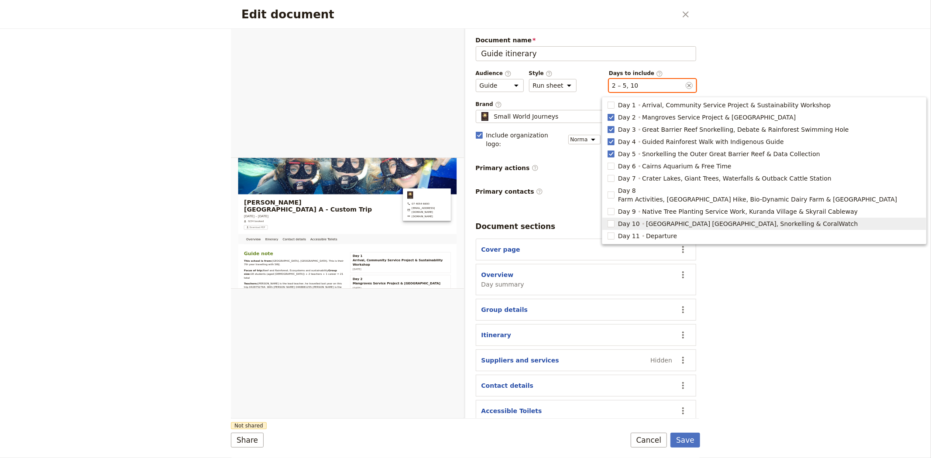
type input "2, 3, 4, 5"
checkbox input "false"
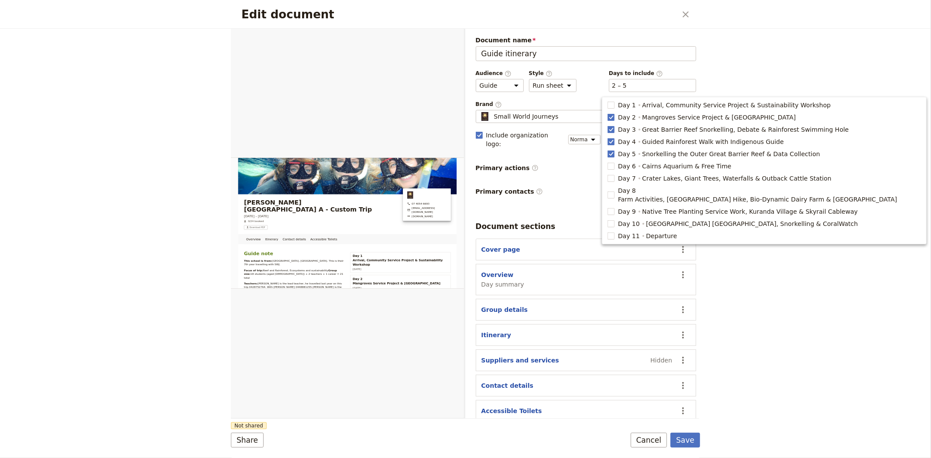
click at [806, 319] on div "Edit document ​ Overview Itinerary Contact details Accessible Toilets Web PDF ​…" at bounding box center [465, 229] width 931 height 458
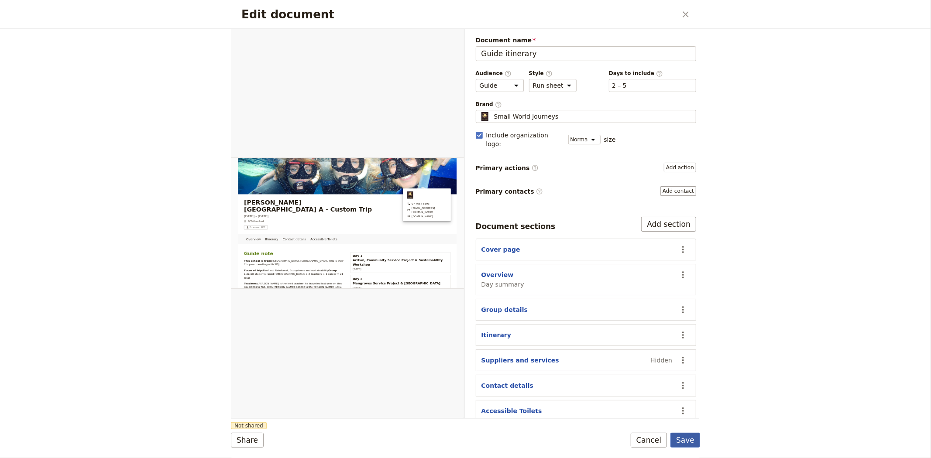
click at [690, 438] on button "Save" at bounding box center [685, 440] width 30 height 15
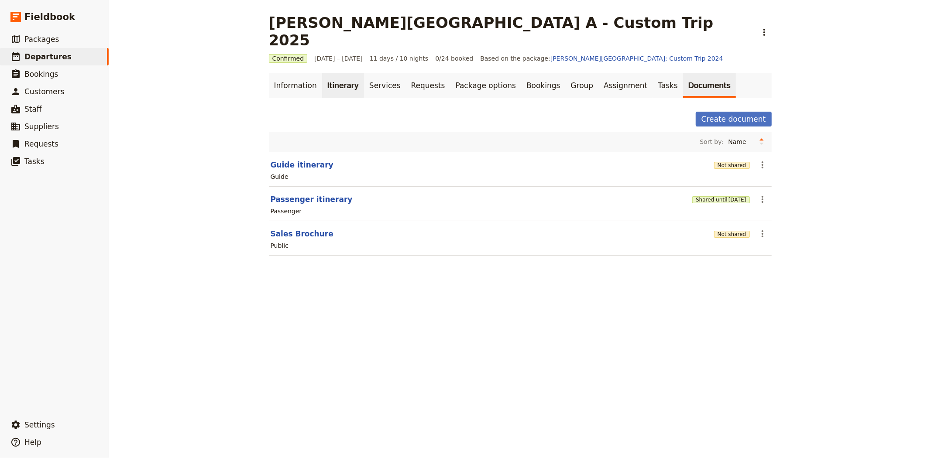
click at [337, 73] on link "Itinerary" at bounding box center [343, 85] width 42 height 24
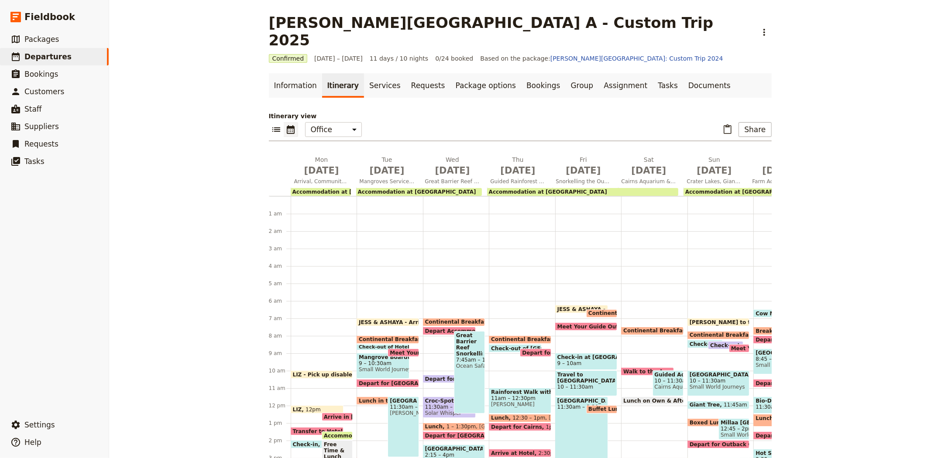
scroll to position [100, 0]
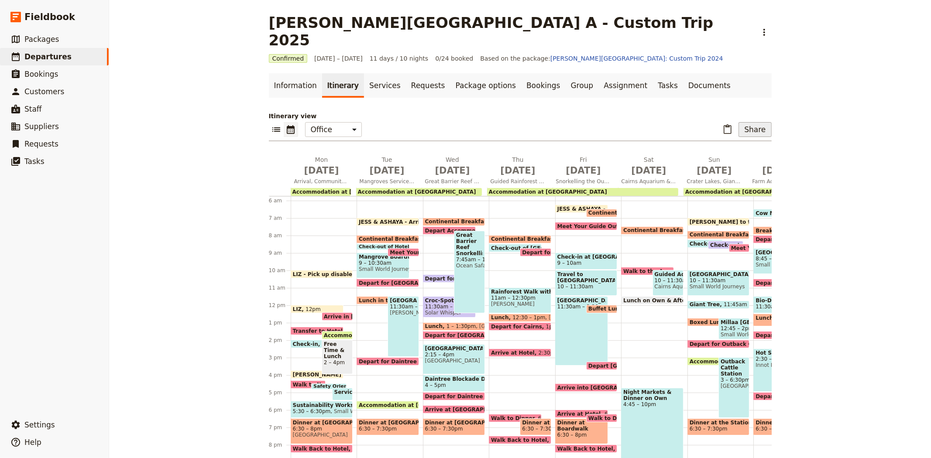
click at [755, 122] on button "Share" at bounding box center [755, 129] width 33 height 15
click at [745, 132] on span "Guide itinerary" at bounding box center [726, 131] width 46 height 9
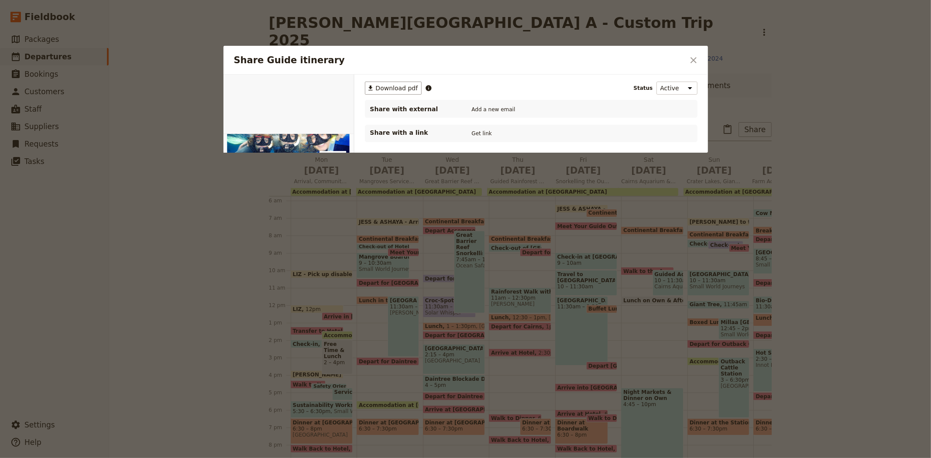
scroll to position [0, 0]
click at [381, 86] on span "Download pdf" at bounding box center [397, 88] width 42 height 9
click at [695, 64] on icon "Close dialog" at bounding box center [693, 60] width 10 height 10
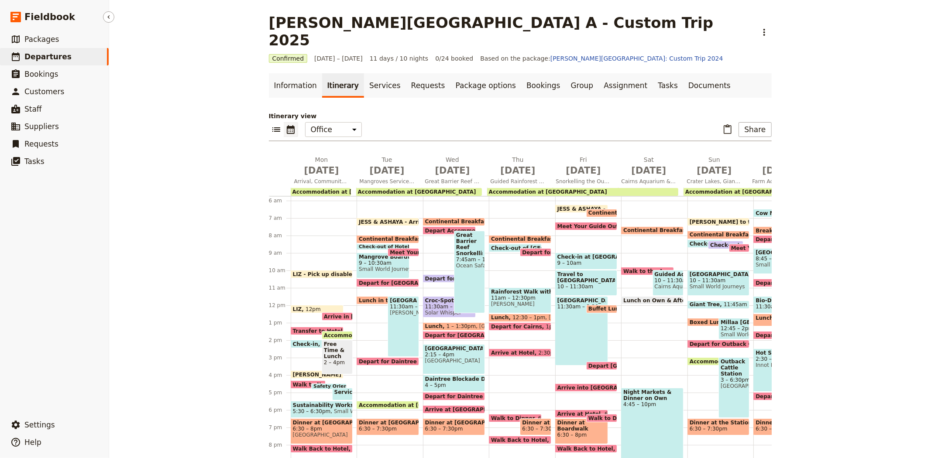
click at [72, 58] on link "​ Departures" at bounding box center [54, 56] width 109 height 17
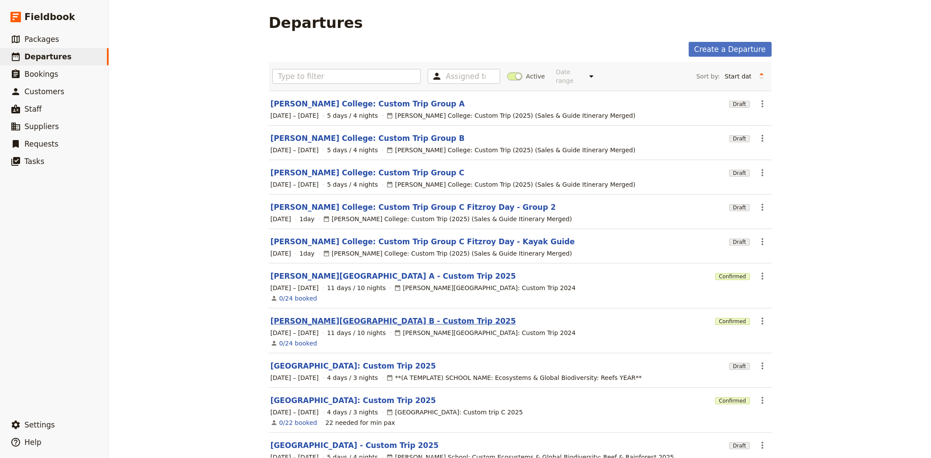
click at [336, 318] on link "[PERSON_NAME][GEOGRAPHIC_DATA] B - Custom Trip 2025" at bounding box center [393, 321] width 245 height 10
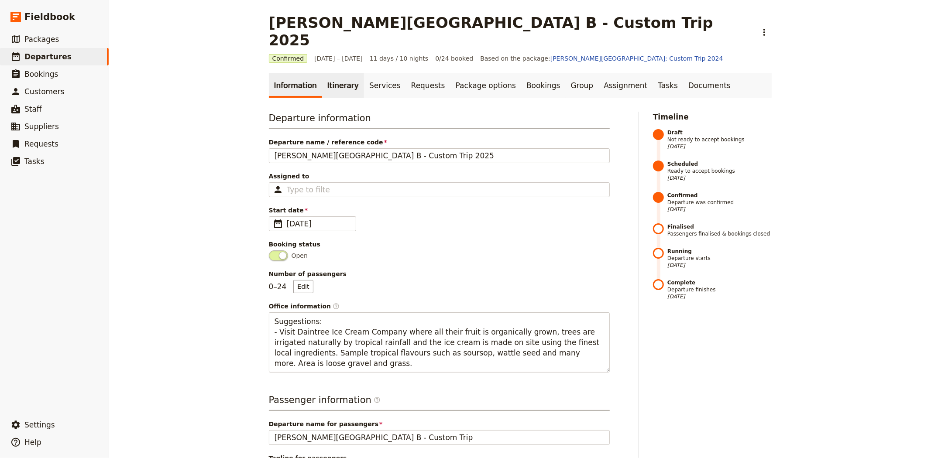
click at [333, 73] on link "Itinerary" at bounding box center [343, 85] width 42 height 24
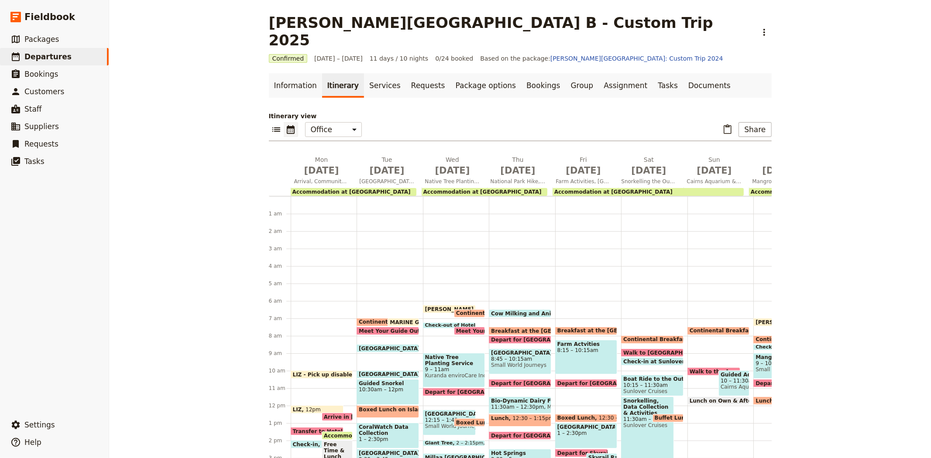
scroll to position [100, 0]
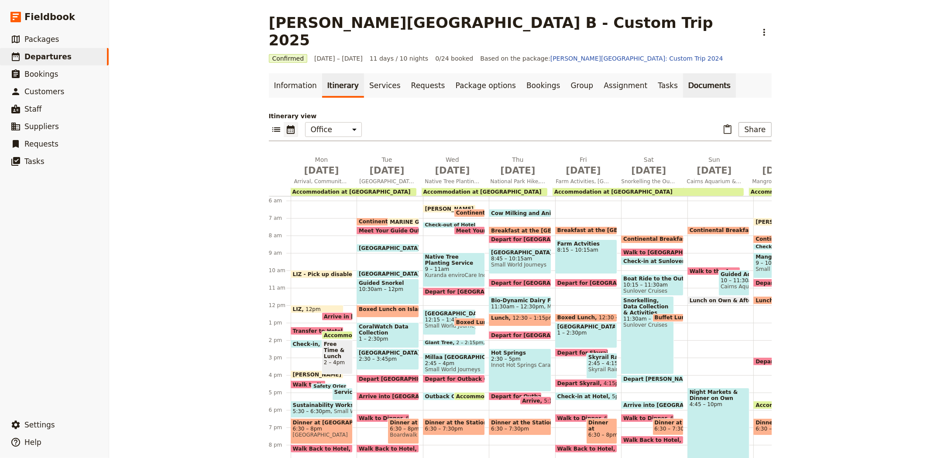
click at [683, 73] on link "Documents" at bounding box center [709, 85] width 53 height 24
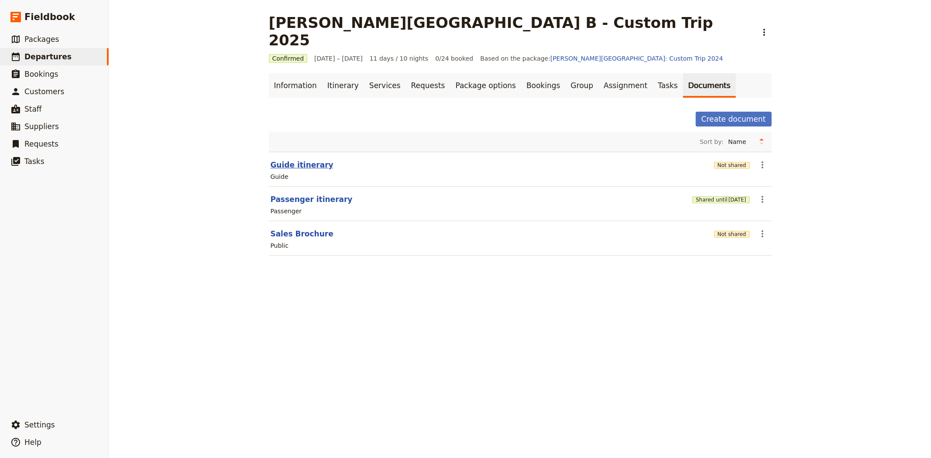
click at [295, 160] on button "Guide itinerary" at bounding box center [302, 165] width 63 height 10
select select "STAFF"
select select "RUN_SHEET"
select select "DEFAULT"
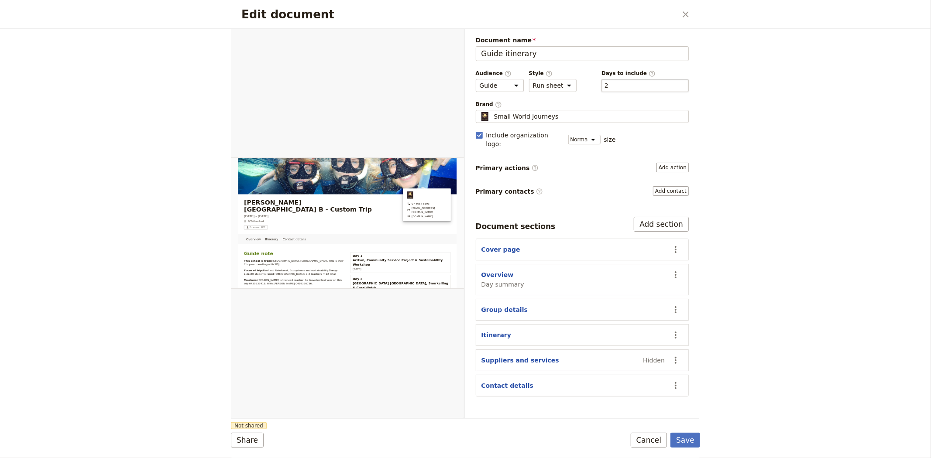
click at [639, 89] on div "​ 2 2" at bounding box center [644, 85] width 87 height 13
click at [608, 89] on button "​ 2" at bounding box center [607, 85] width 4 height 9
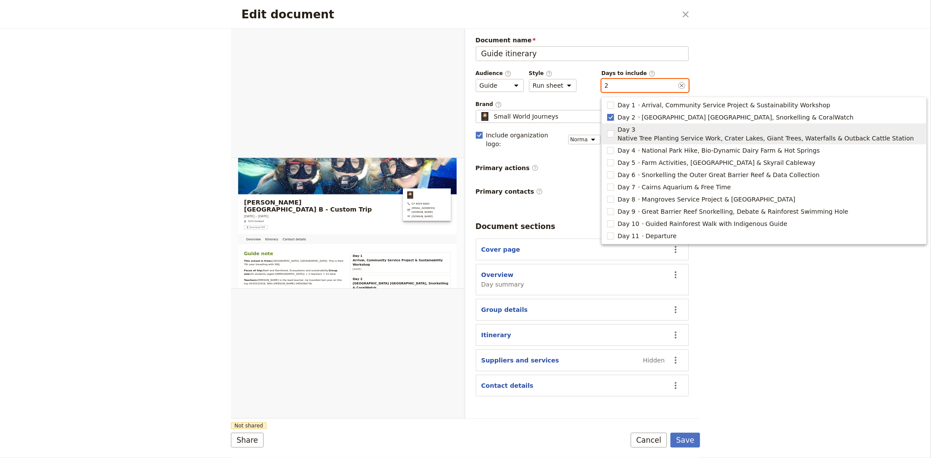
click at [651, 134] on span "Native Tree Planting Service Work, Crater Lakes, Giant Trees, Waterfalls & Outb…" at bounding box center [766, 138] width 296 height 9
type input "2, 3"
checkbox input "true"
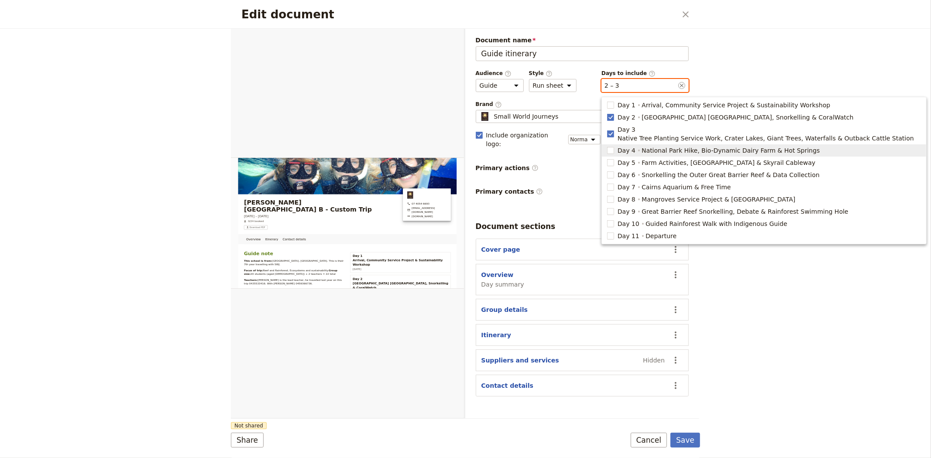
click at [652, 146] on span "National Park Hike, Bio-Dynamic Dairy Farm & Hot Springs" at bounding box center [731, 150] width 178 height 9
type input "2, 3, 4"
checkbox input "true"
click at [665, 158] on span "Farm Activities, [GEOGRAPHIC_DATA] & Skyrail Cableway" at bounding box center [729, 162] width 174 height 9
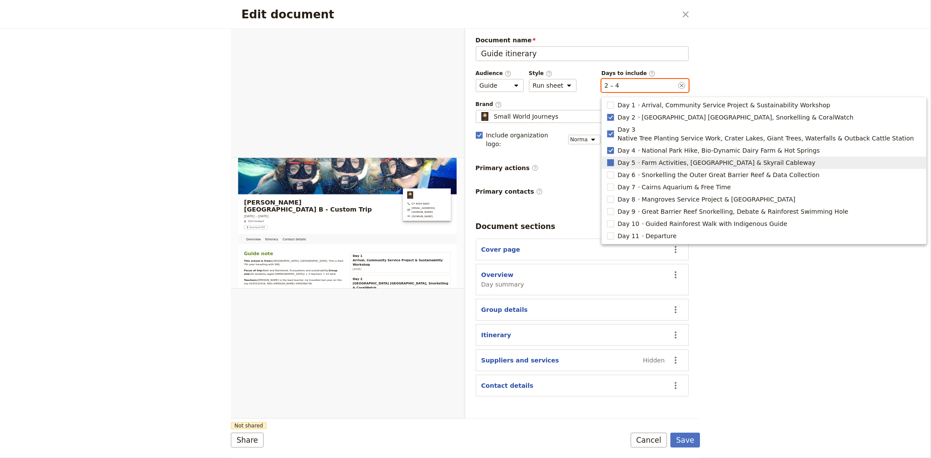
type input "2, 3, 4, 5"
checkbox input "true"
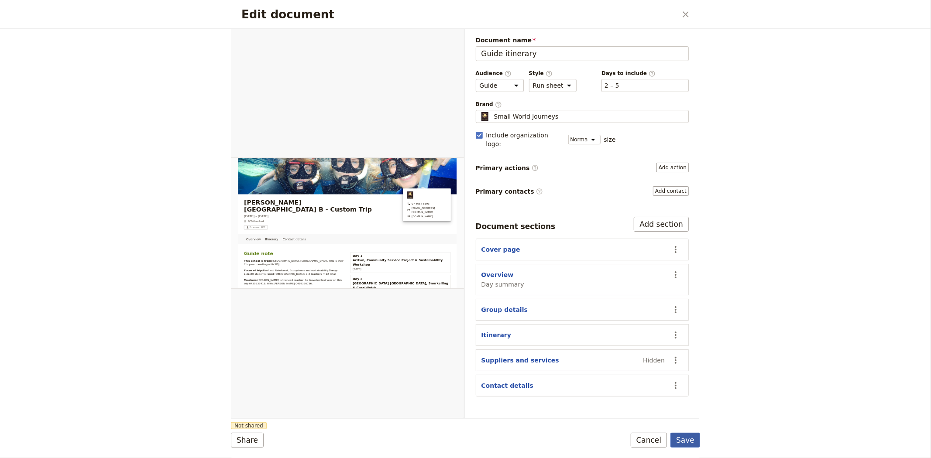
click at [686, 435] on button "Save" at bounding box center [685, 440] width 30 height 15
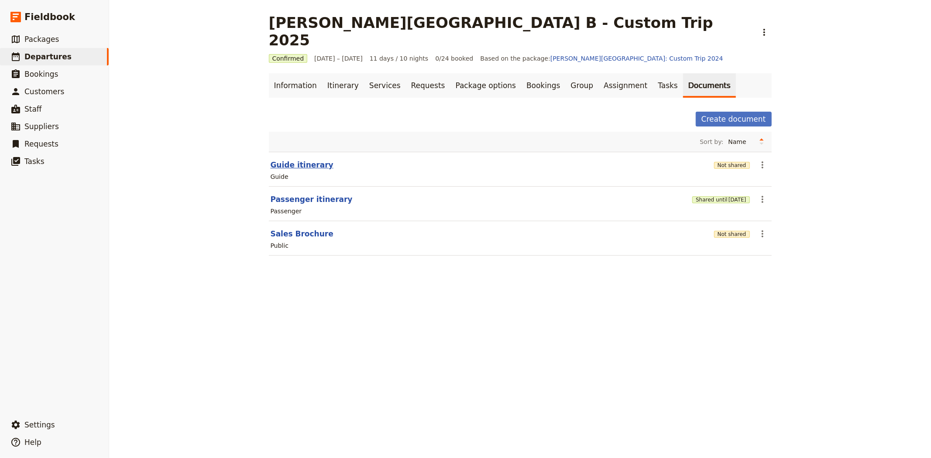
click at [299, 160] on button "Guide itinerary" at bounding box center [302, 165] width 63 height 10
select select "STAFF"
select select "RUN_SHEET"
select select "DEFAULT"
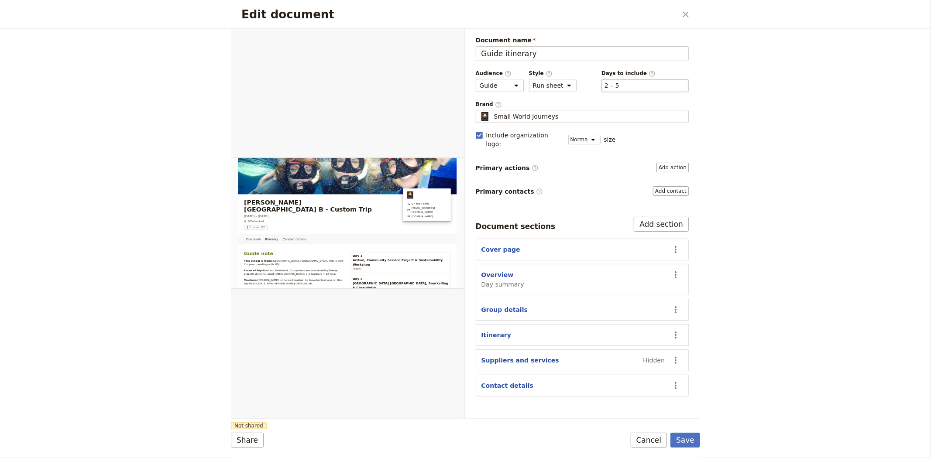
click at [620, 85] on div "​ 2 – 5 2, 3, 4, 5" at bounding box center [644, 85] width 87 height 13
click at [619, 85] on button "​ 2 – 5" at bounding box center [612, 85] width 15 height 9
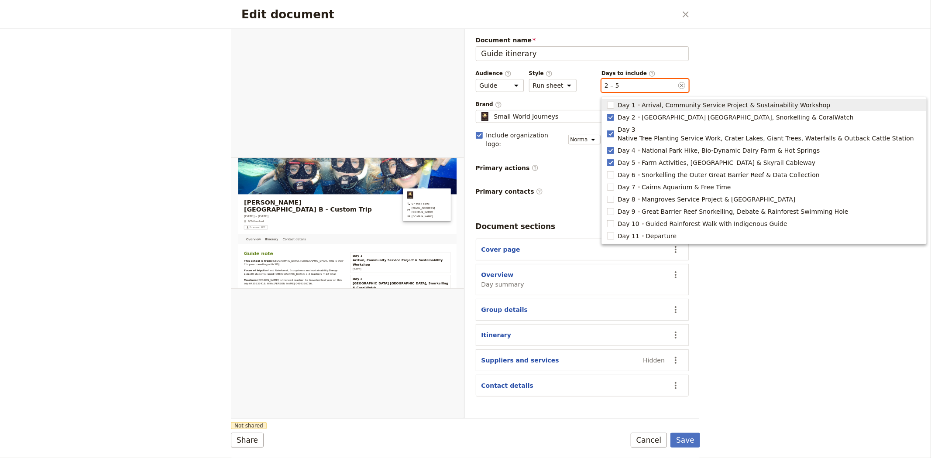
click at [631, 101] on span "Day 1" at bounding box center [627, 105] width 18 height 9
type input "1, 2, 3, 4, 5"
checkbox input "true"
click at [689, 442] on button "Save" at bounding box center [685, 440] width 30 height 15
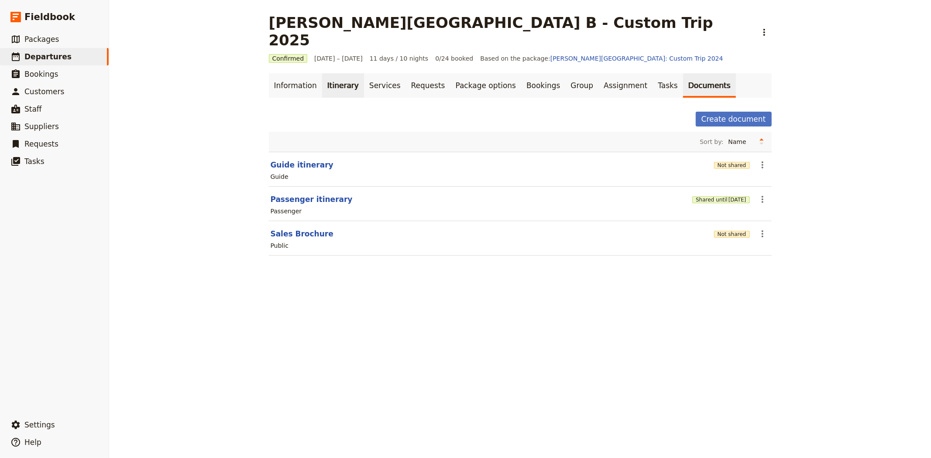
click at [328, 73] on link "Itinerary" at bounding box center [343, 85] width 42 height 24
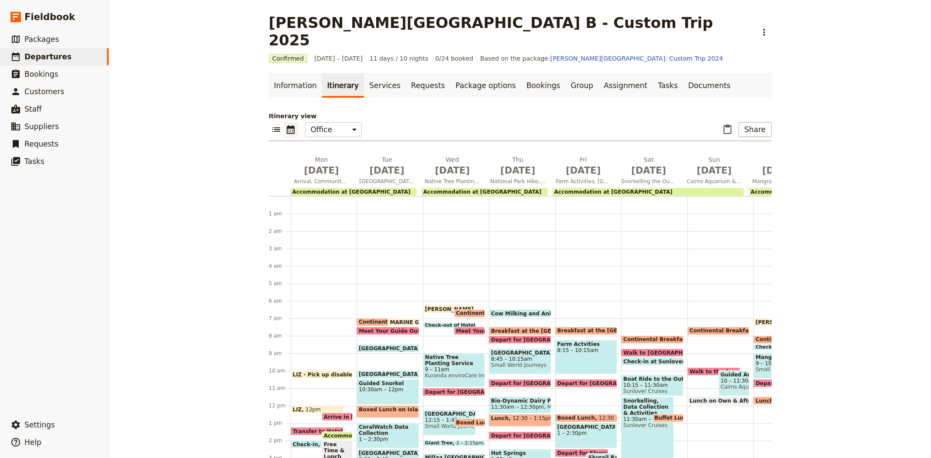
scroll to position [100, 0]
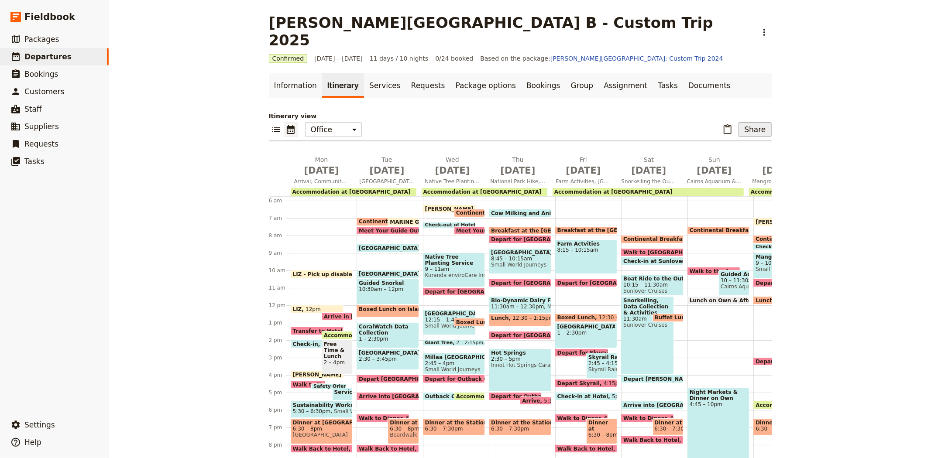
click at [762, 122] on button "Share" at bounding box center [755, 129] width 33 height 15
click at [727, 134] on span "Guide itinerary" at bounding box center [726, 131] width 46 height 9
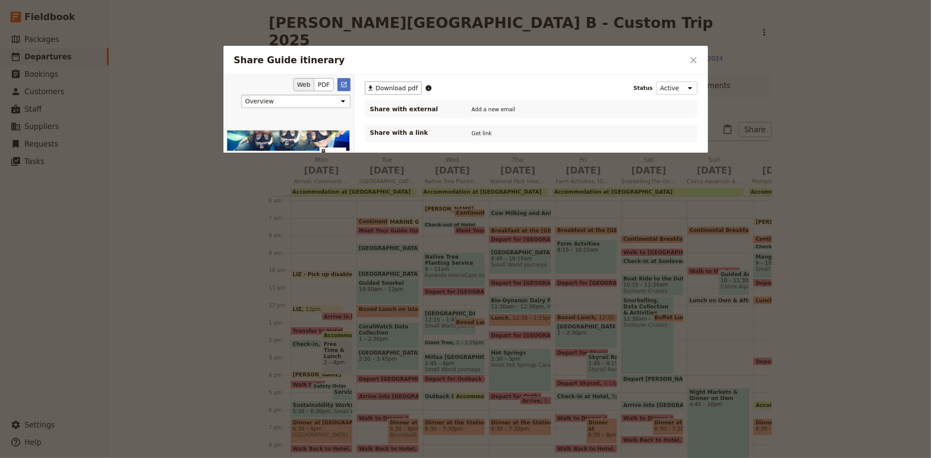
scroll to position [0, 0]
click at [387, 89] on span "Download pdf" at bounding box center [397, 88] width 42 height 9
click at [695, 57] on icon "Close dialog" at bounding box center [693, 60] width 10 height 10
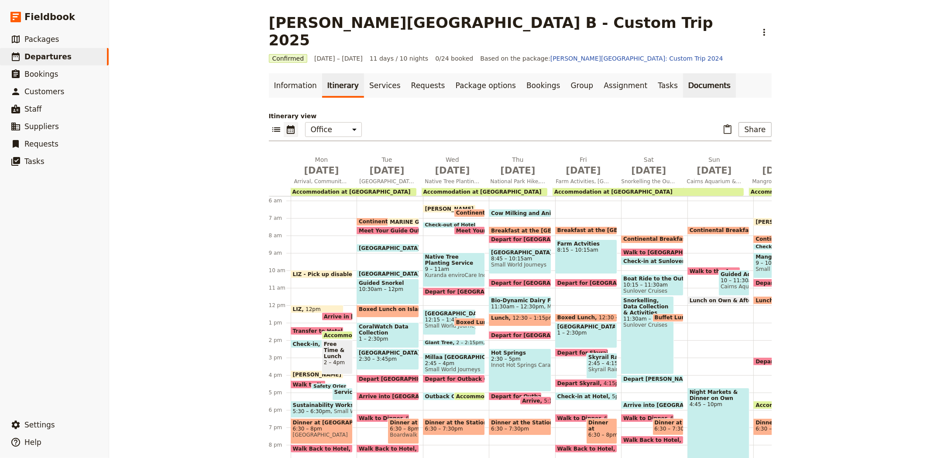
click at [683, 73] on link "Documents" at bounding box center [709, 85] width 53 height 24
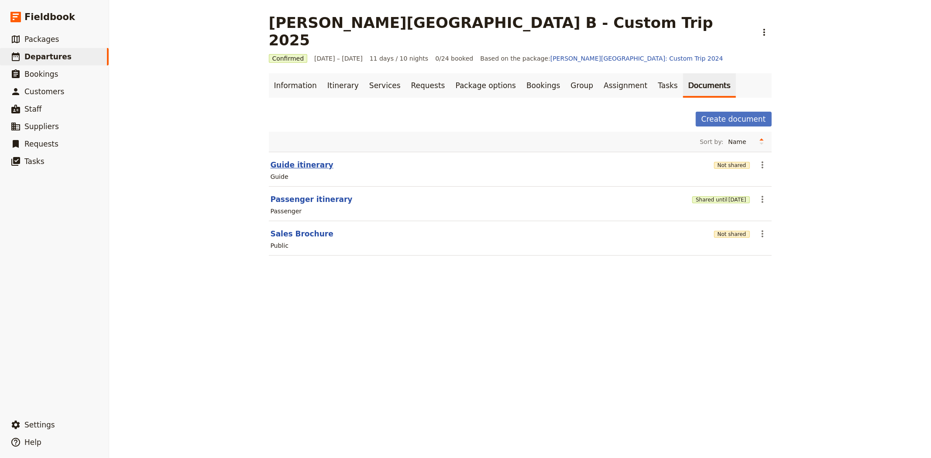
click at [295, 160] on button "Guide itinerary" at bounding box center [302, 165] width 63 height 10
select select "STAFF"
select select "RUN_SHEET"
select select "DEFAULT"
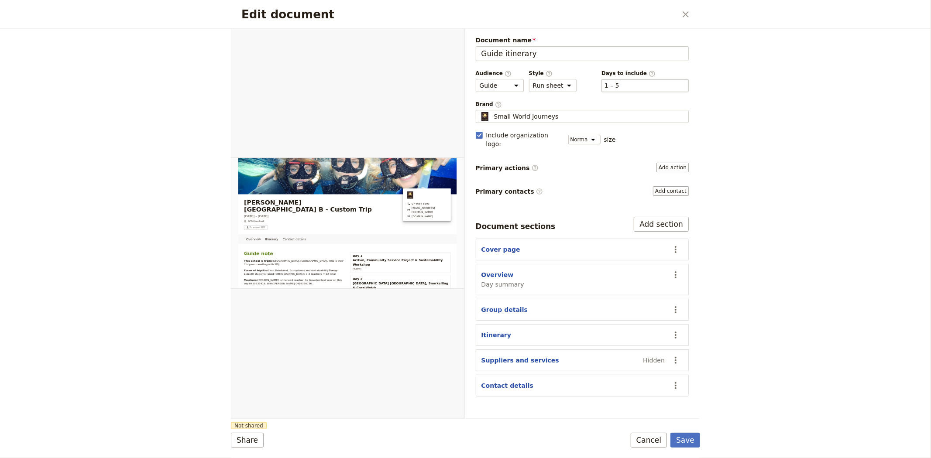
click at [644, 84] on div "​ 1 – 5 1, 2, 3, 4, 5" at bounding box center [644, 85] width 87 height 13
click at [619, 84] on button "​ 1 – 5" at bounding box center [612, 85] width 15 height 9
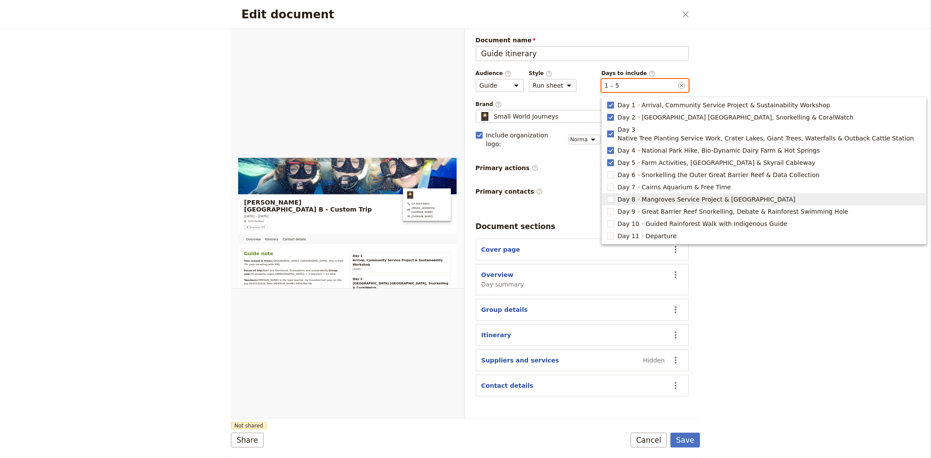
click at [663, 195] on span "Mangroves Service Project & [GEOGRAPHIC_DATA]" at bounding box center [719, 199] width 154 height 9
type input "1, 2, 3, 4, 5, 8"
checkbox input "true"
click at [660, 207] on span "Great Barrier Reef Snorkelling, Debate & Rainforest Swimming Hole" at bounding box center [745, 211] width 206 height 9
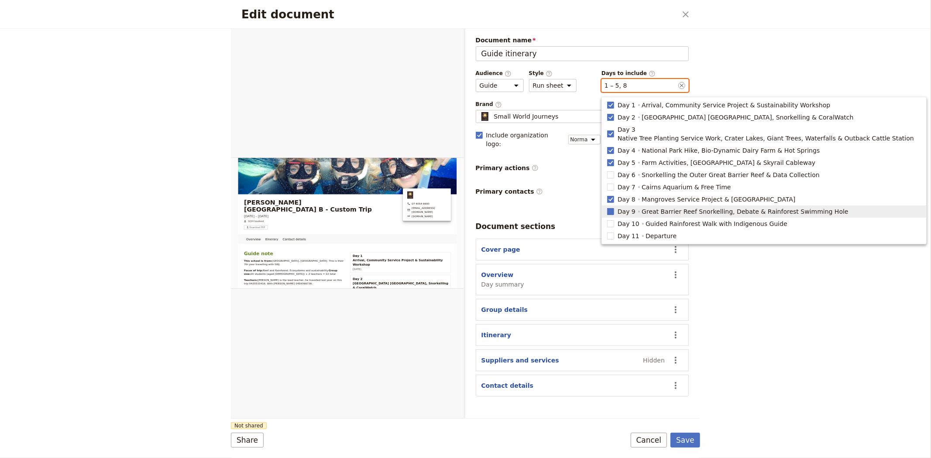
type input "1, 2, 3, 4, 5, 8, 9"
checkbox input "true"
click at [657, 220] on span "Guided Rainforest Walk with Indigenous Guide" at bounding box center [717, 224] width 142 height 9
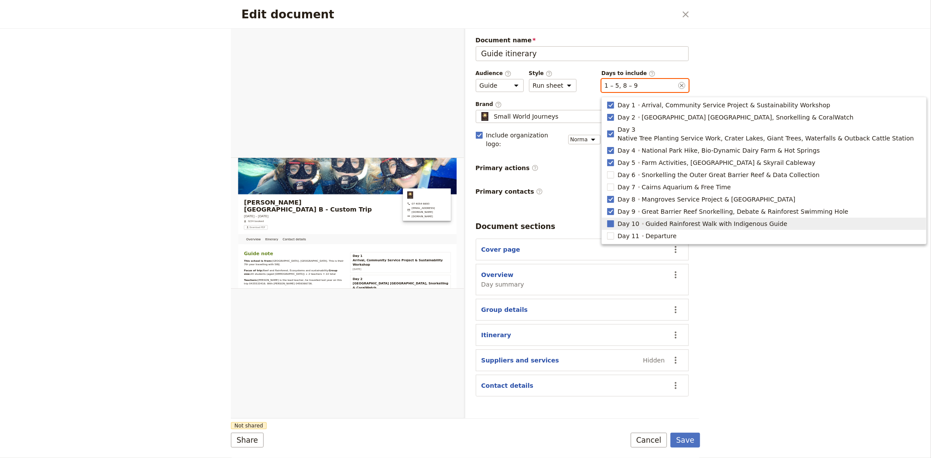
type input "1, 2, 3, 4, 5, 8, 9, 10"
checkbox input "true"
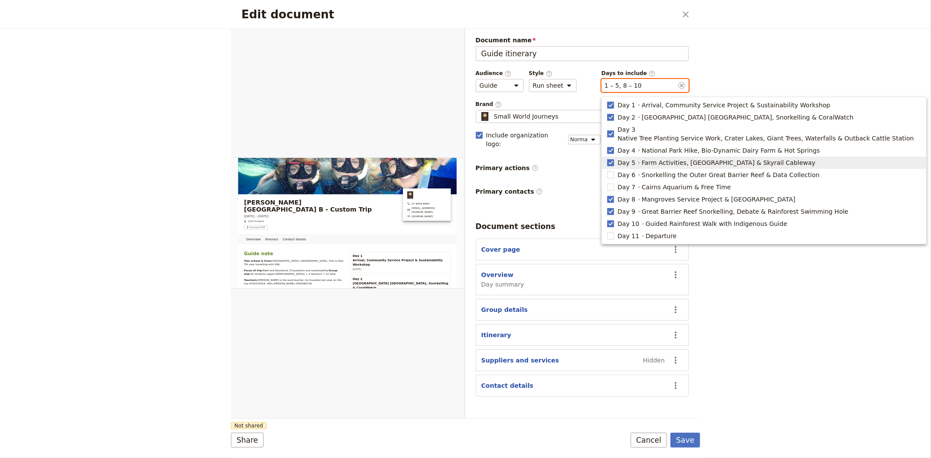
click at [667, 158] on span "Farm Activities, [GEOGRAPHIC_DATA] & Skyrail Cableway" at bounding box center [729, 162] width 174 height 9
type input "1, 2, 3, 4, 8, 9, 10"
checkbox input "false"
click at [658, 146] on span "National Park Hike, Bio-Dynamic Dairy Farm & Hot Springs" at bounding box center [731, 150] width 178 height 9
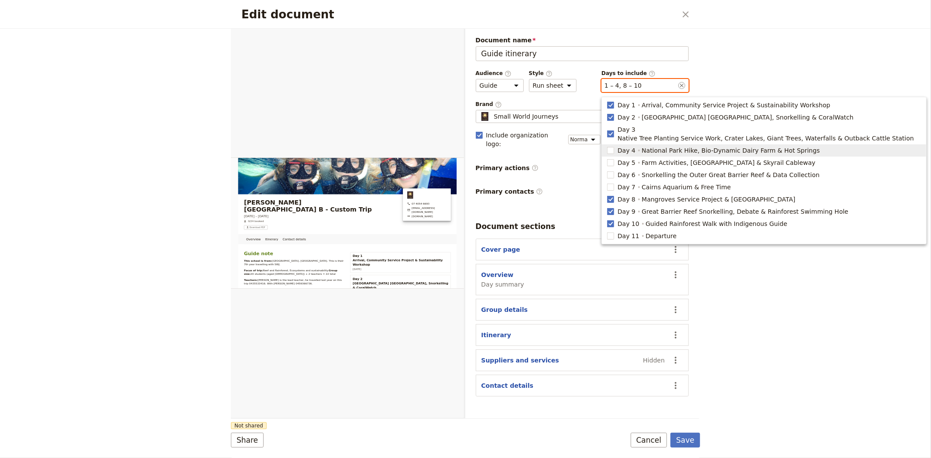
type input "1, 2, 3, 8, 9, 10"
checkbox input "false"
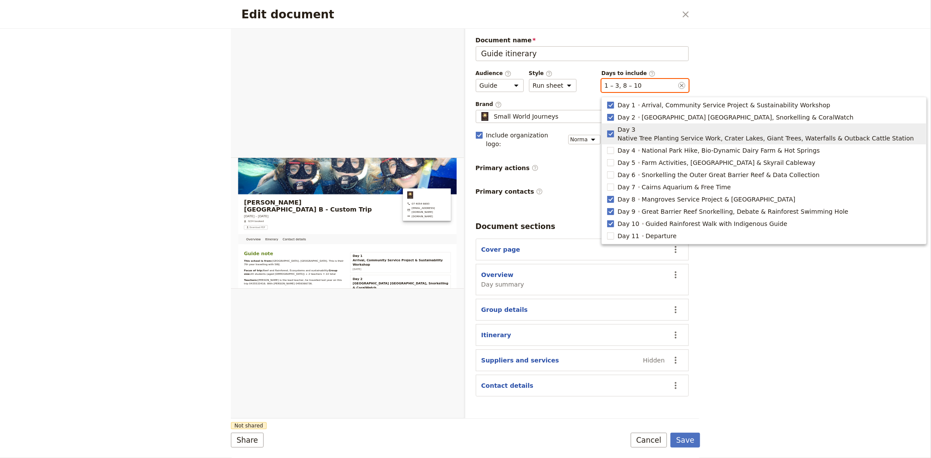
click at [658, 134] on span "Native Tree Planting Service Work, Crater Lakes, Giant Trees, Waterfalls & Outb…" at bounding box center [766, 138] width 296 height 9
type input "1, 2, 8, 9, 10"
checkbox input "false"
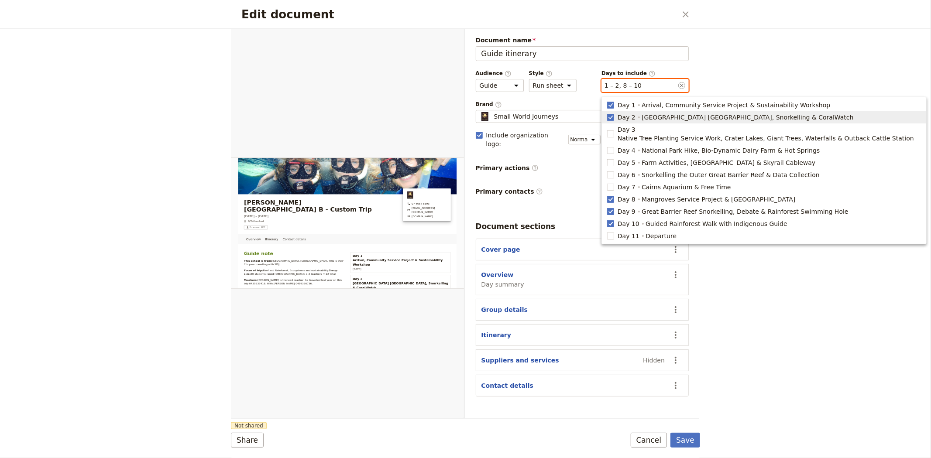
click at [657, 113] on span "[GEOGRAPHIC_DATA] [GEOGRAPHIC_DATA], Snorkelling & CoralWatch" at bounding box center [748, 117] width 212 height 9
type input "1, 8, 9, 10"
checkbox input "false"
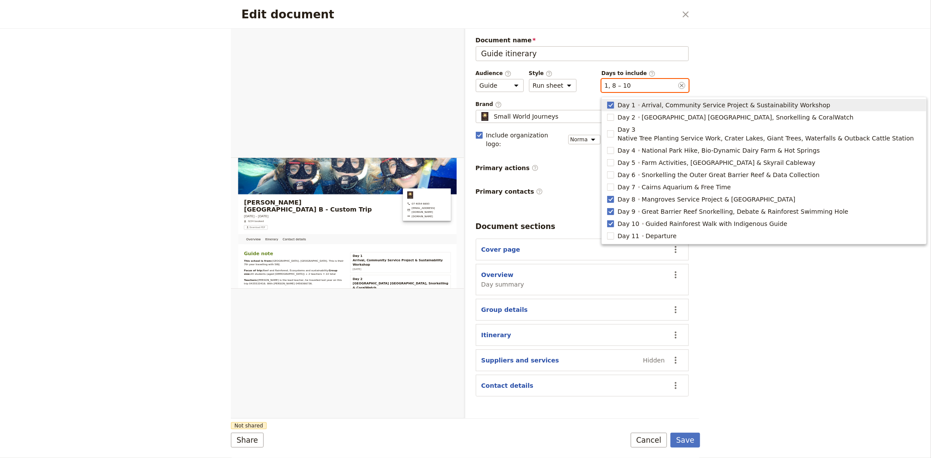
click at [656, 103] on span "Arrival, Community Service Project & Sustainability Workshop" at bounding box center [736, 105] width 189 height 9
type input "8, 9, 10"
checkbox input "false"
click at [770, 58] on div "Edit document ​ Overview Itinerary Contact details Web PDF ​ Document name Guid…" at bounding box center [465, 229] width 931 height 458
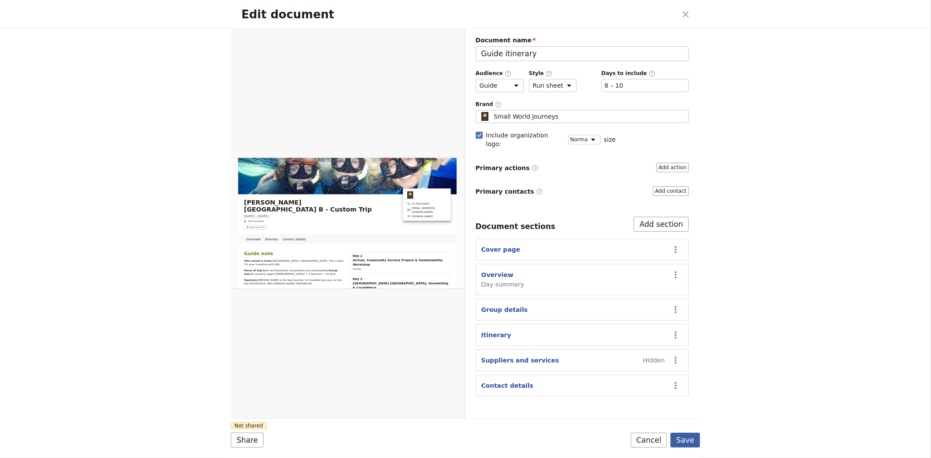
click at [690, 442] on button "Save" at bounding box center [685, 440] width 30 height 15
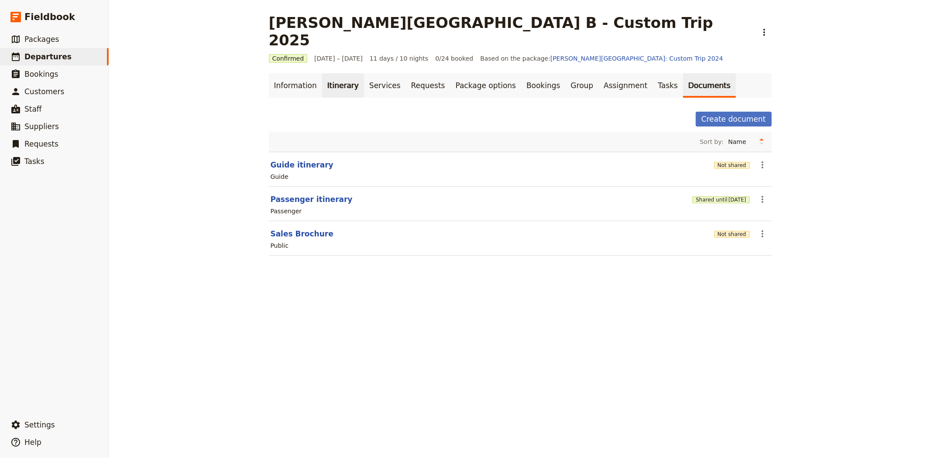
click at [328, 73] on link "Itinerary" at bounding box center [343, 85] width 42 height 24
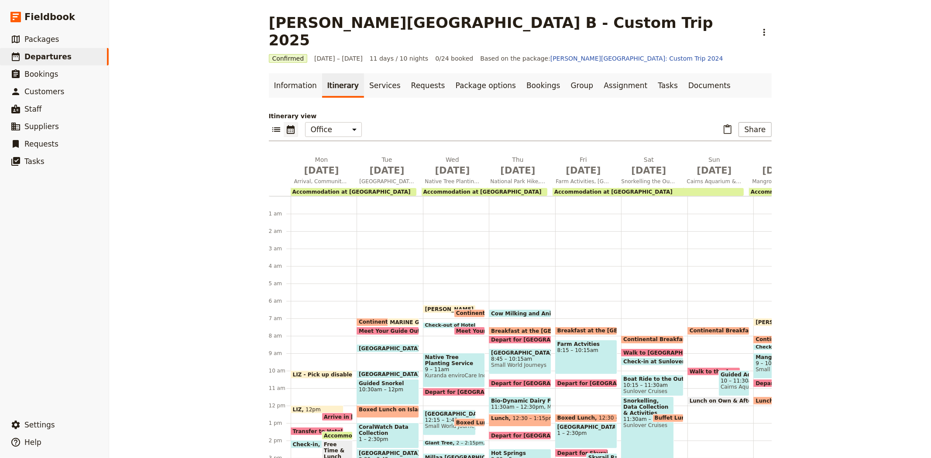
scroll to position [100, 0]
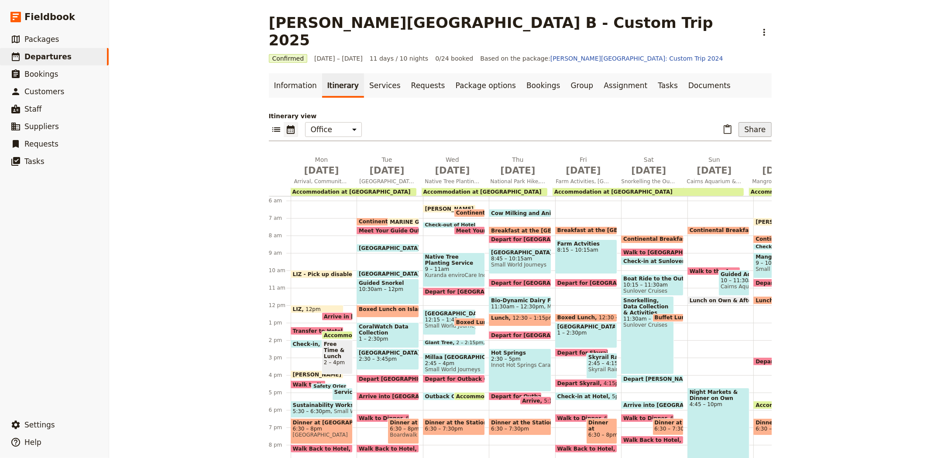
click at [751, 122] on button "Share" at bounding box center [755, 129] width 33 height 15
click at [739, 127] on span "Guide itinerary" at bounding box center [726, 131] width 46 height 9
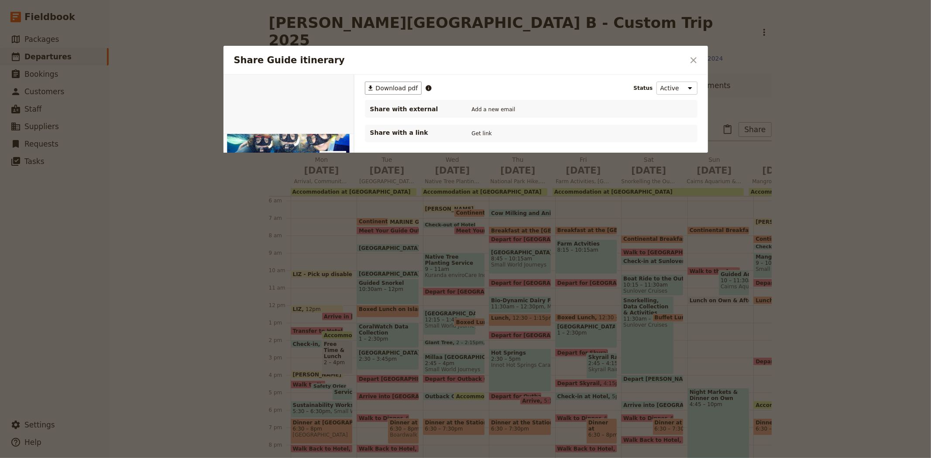
scroll to position [0, 0]
click at [406, 91] on span "Download pdf" at bounding box center [397, 88] width 42 height 9
click at [692, 63] on icon "Close dialog" at bounding box center [693, 60] width 10 height 10
